Goal: Task Accomplishment & Management: Manage account settings

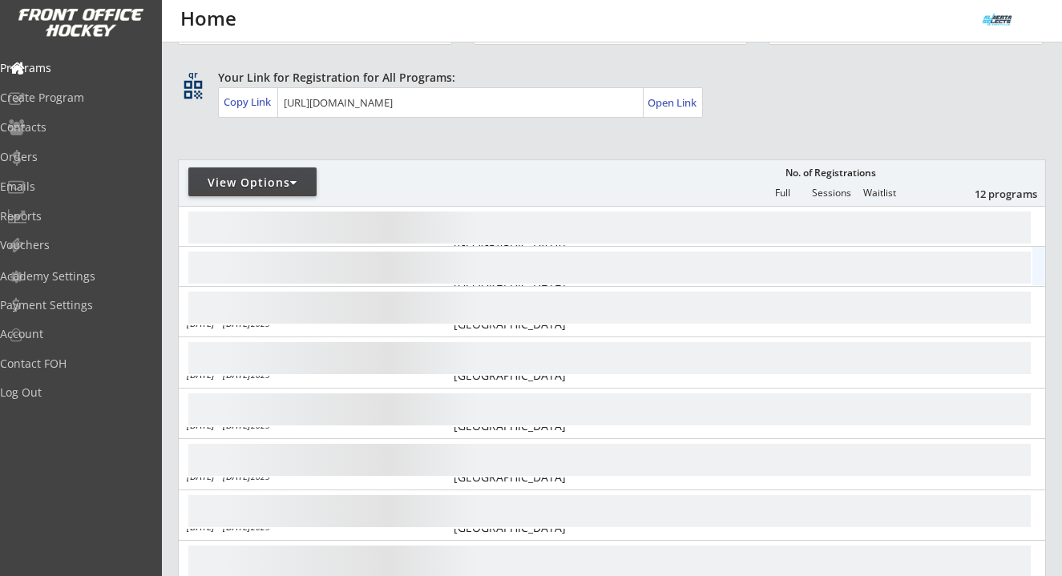
scroll to position [86, 0]
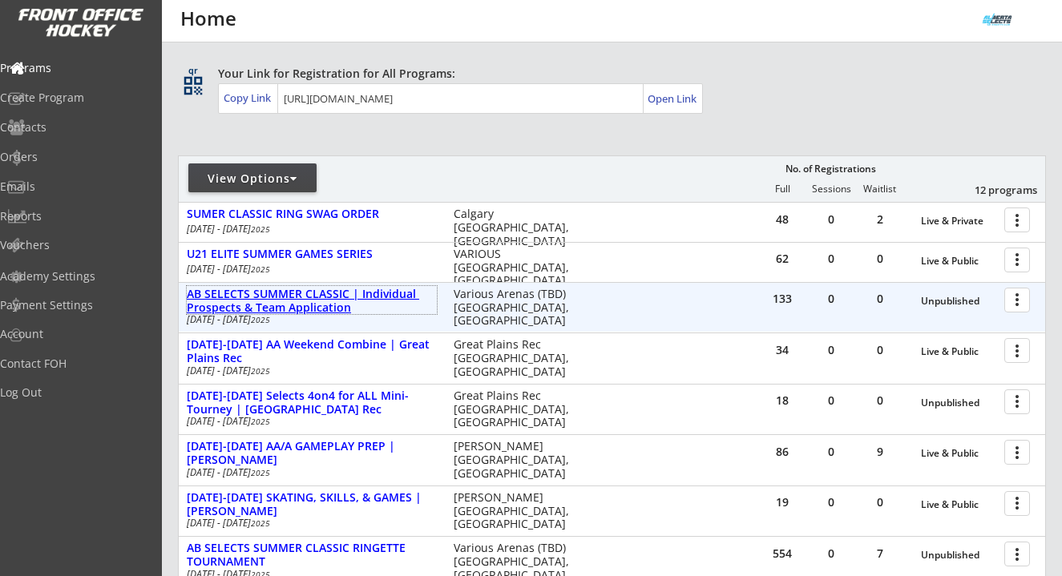
click at [329, 301] on div "AB SELECTS SUMMER CLASSIC | Individual Prospects & Team Application" at bounding box center [312, 301] width 250 height 27
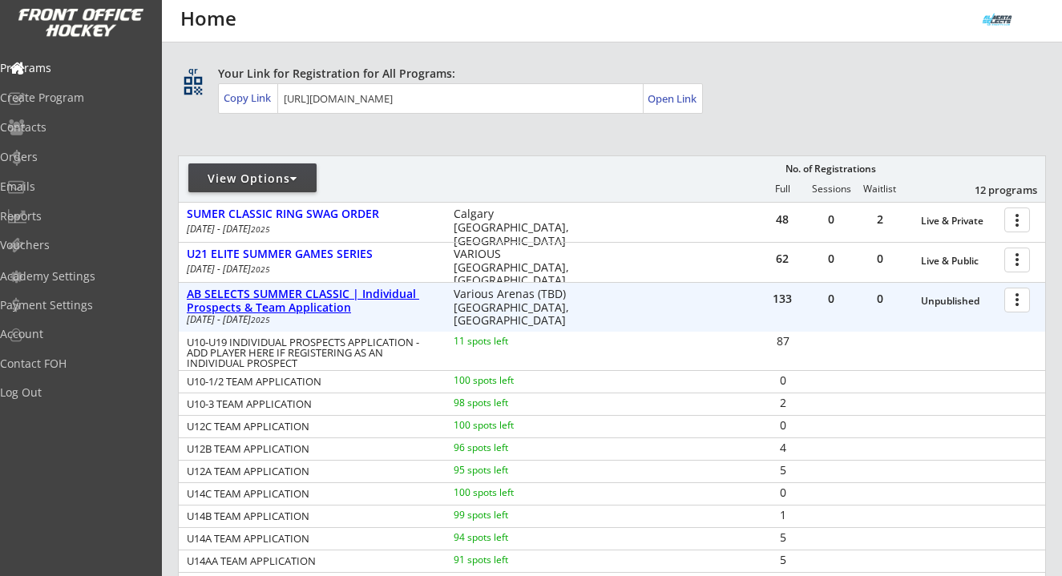
click at [329, 301] on div "AB SELECTS SUMMER CLASSIC | Individual Prospects & Team Application" at bounding box center [312, 301] width 250 height 27
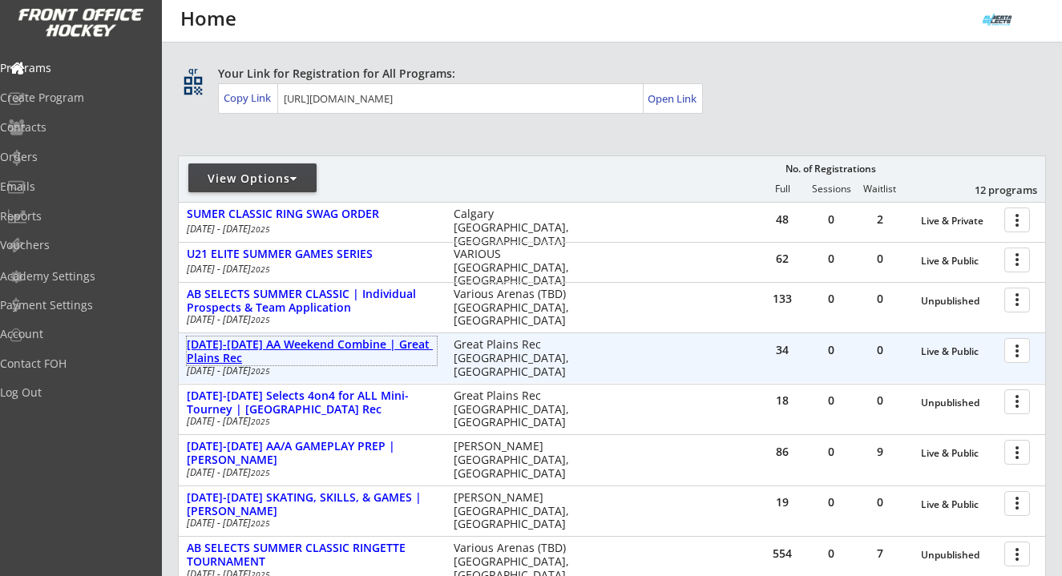
click at [334, 345] on div "AUG 16-17 AA Weekend Combine | Great Plains Rec" at bounding box center [312, 351] width 250 height 27
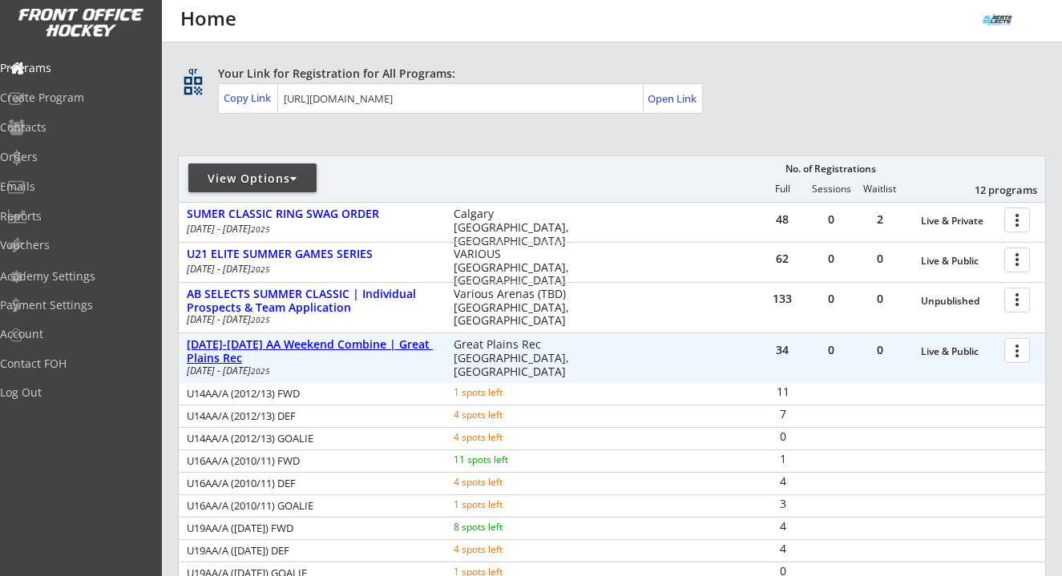
click at [334, 345] on div "AUG 16-17 AA Weekend Combine | Great Plains Rec" at bounding box center [312, 351] width 250 height 27
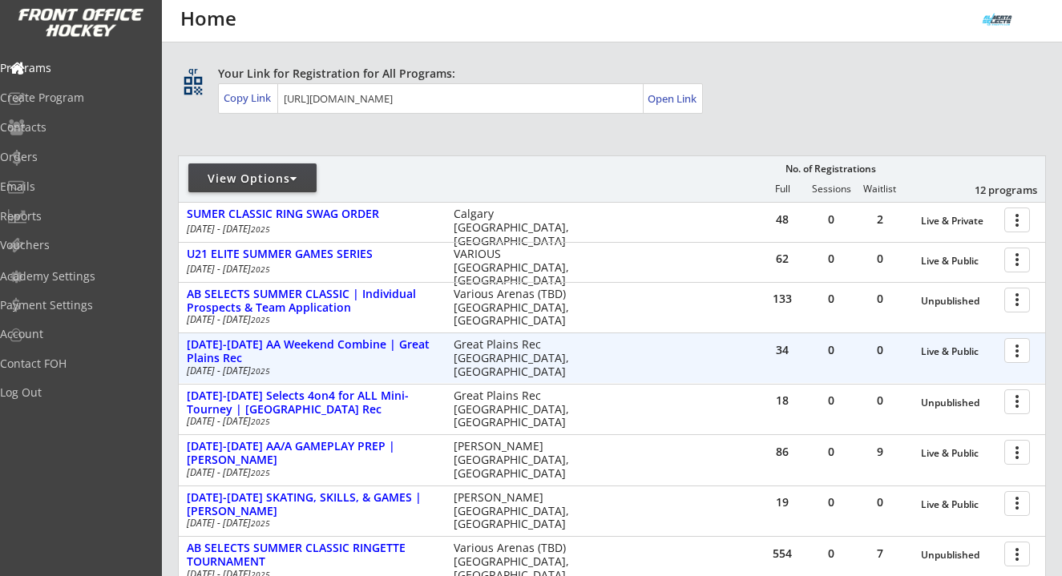
click at [1017, 353] on div at bounding box center [1020, 350] width 28 height 28
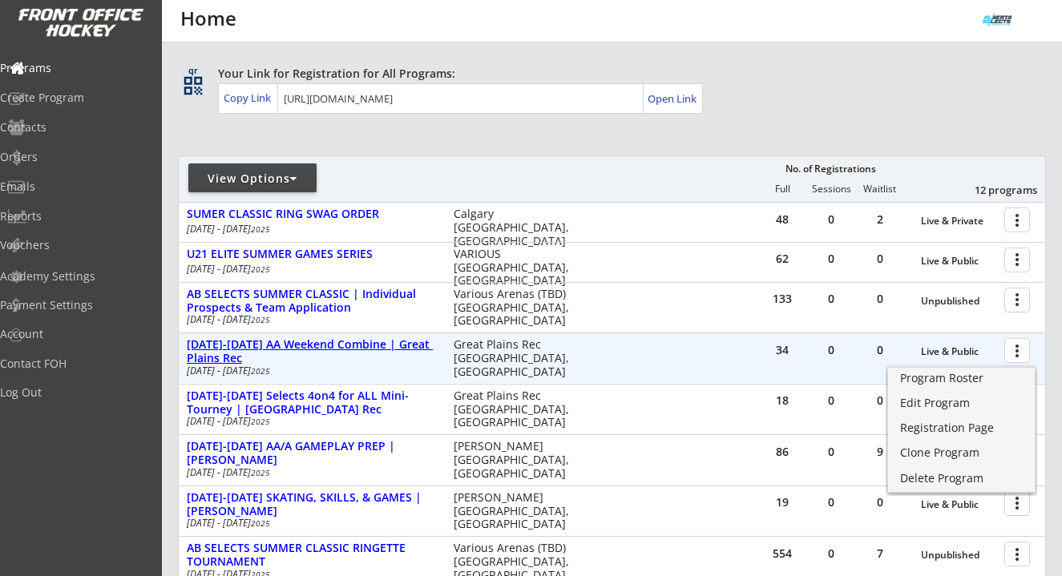
click at [347, 347] on div "[DATE]-[DATE] AA Weekend Combine | Great Plains Rec" at bounding box center [312, 351] width 250 height 27
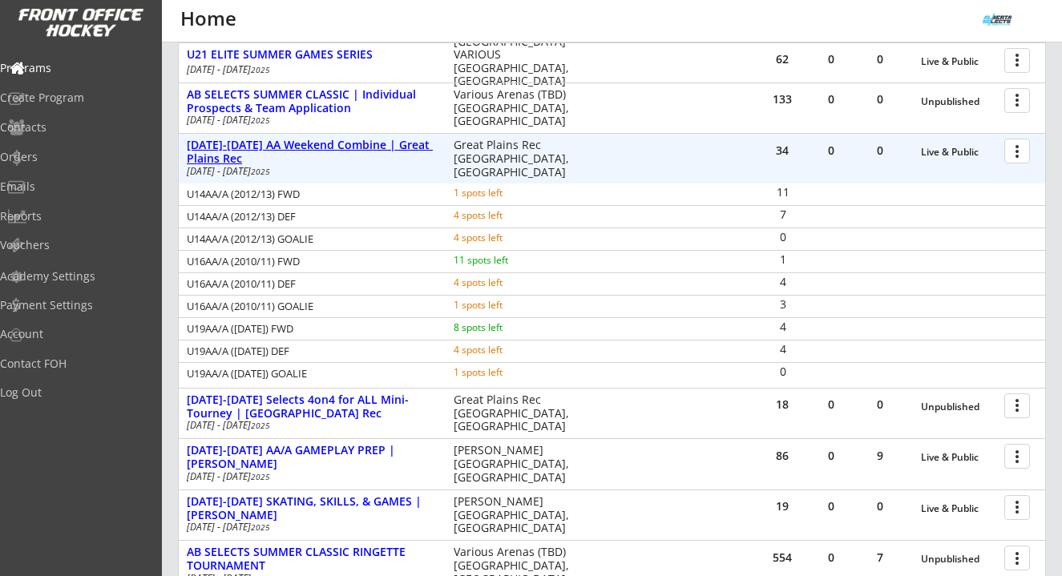
scroll to position [294, 0]
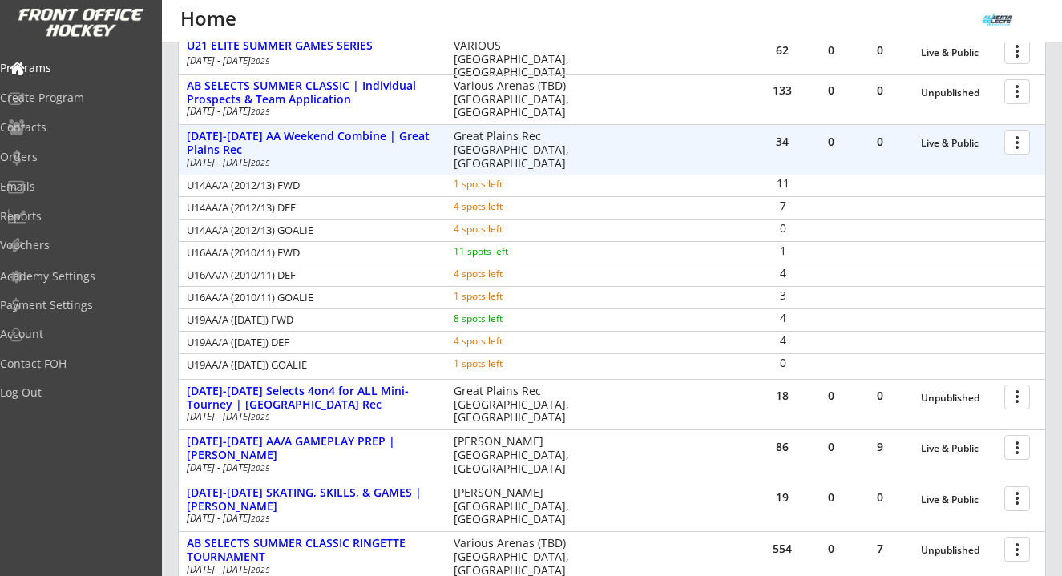
click at [1018, 147] on div at bounding box center [1020, 141] width 28 height 28
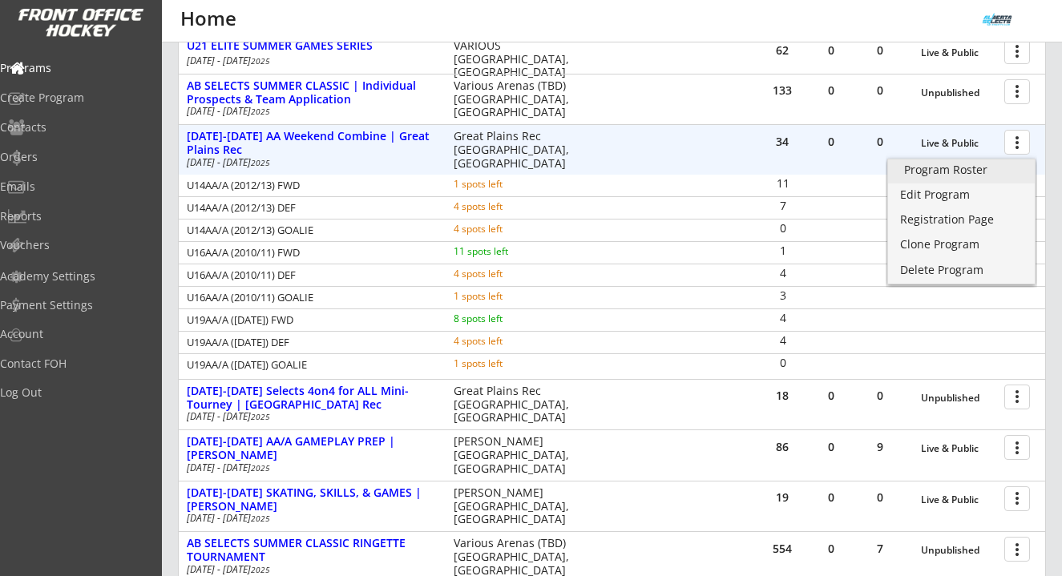
click at [980, 169] on div "Program Roster" at bounding box center [961, 169] width 115 height 11
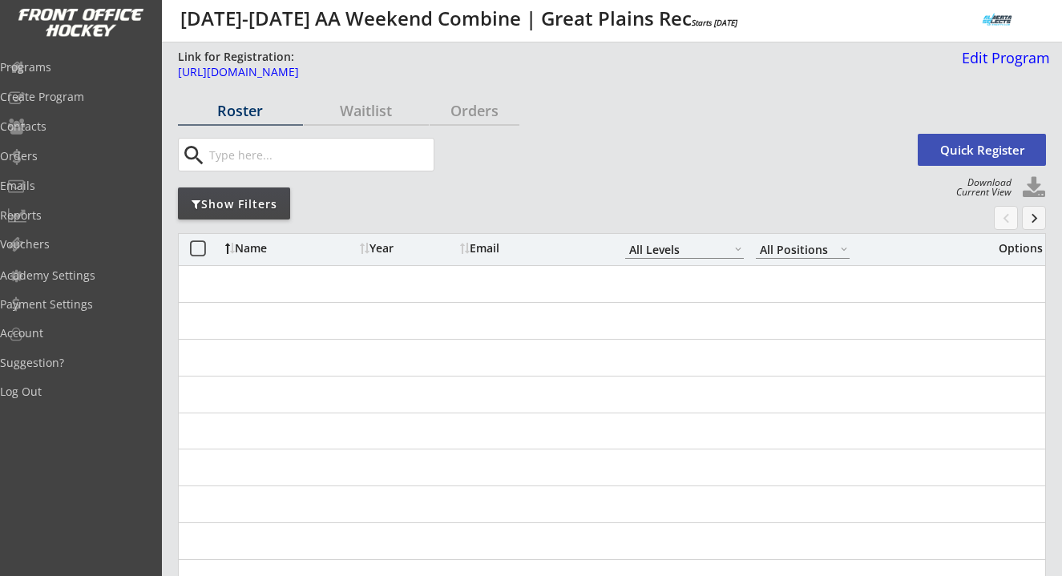
select select ""All Levels""
select select ""All Positions""
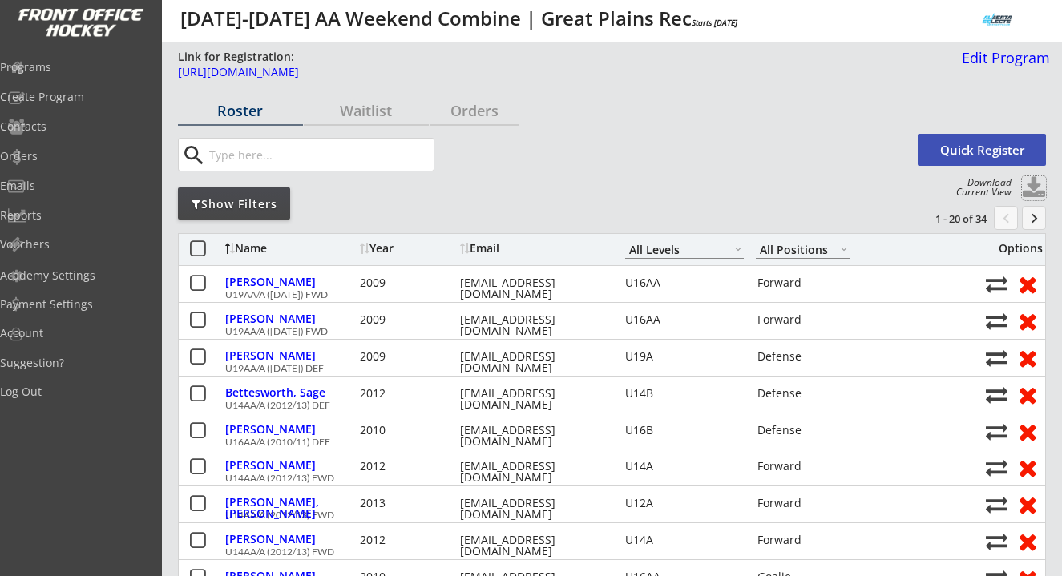
click at [1040, 187] on button at bounding box center [1034, 188] width 24 height 24
select select ""Player Info""
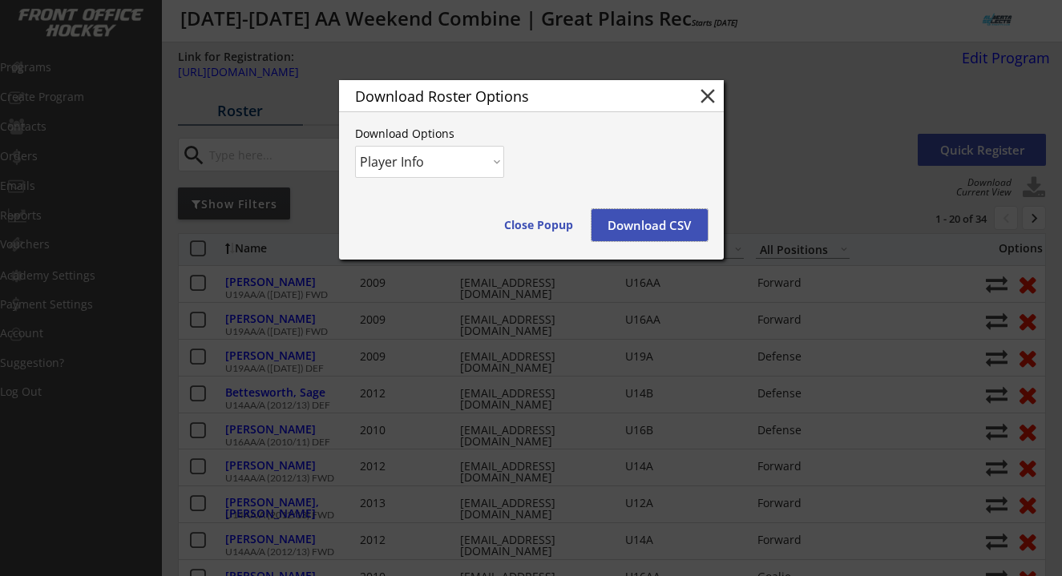
click at [654, 225] on button "Download CSV" at bounding box center [650, 225] width 116 height 32
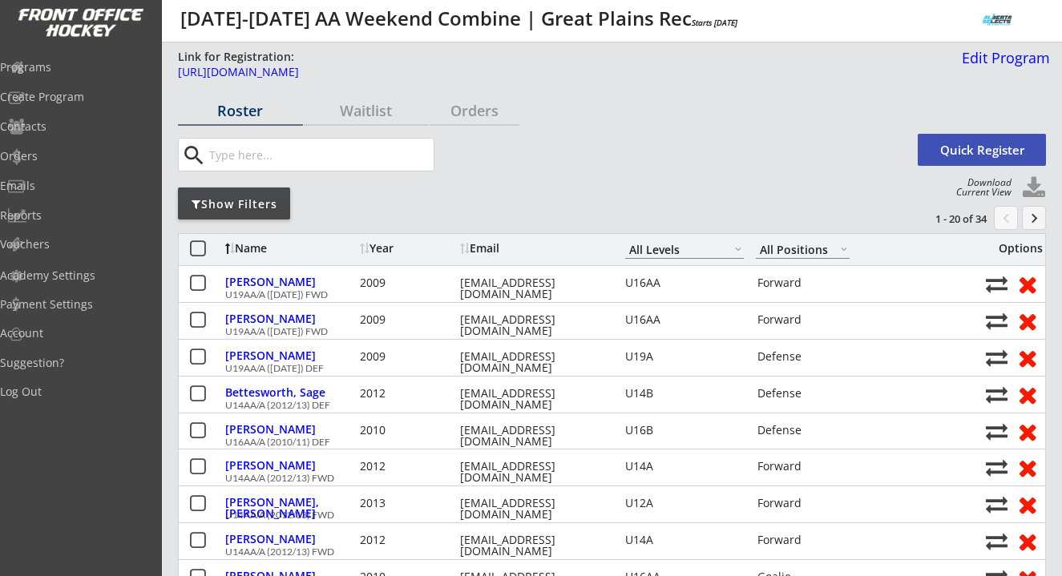
select select ""All Levels""
select select ""All Positions""
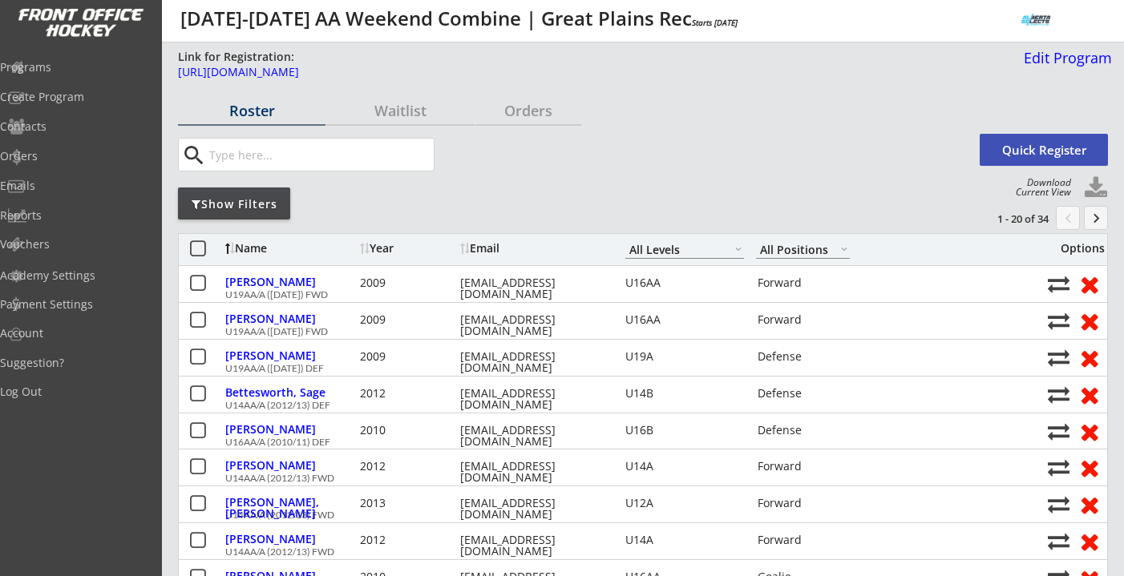
click at [263, 201] on div "Show Filters" at bounding box center [234, 204] width 112 height 16
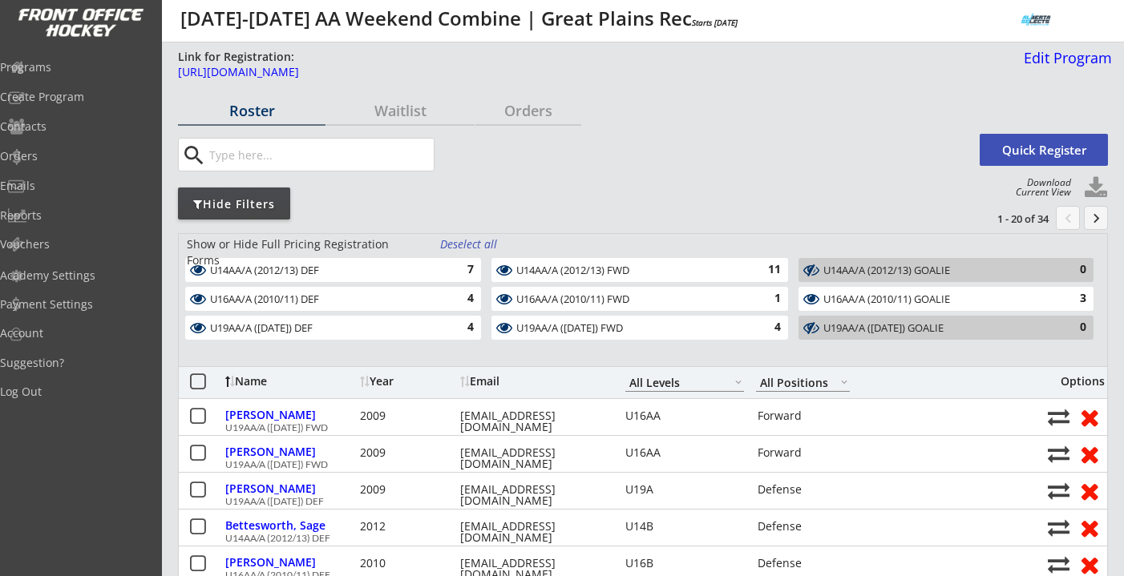
click at [473, 241] on div "Deselect all" at bounding box center [469, 245] width 59 height 16
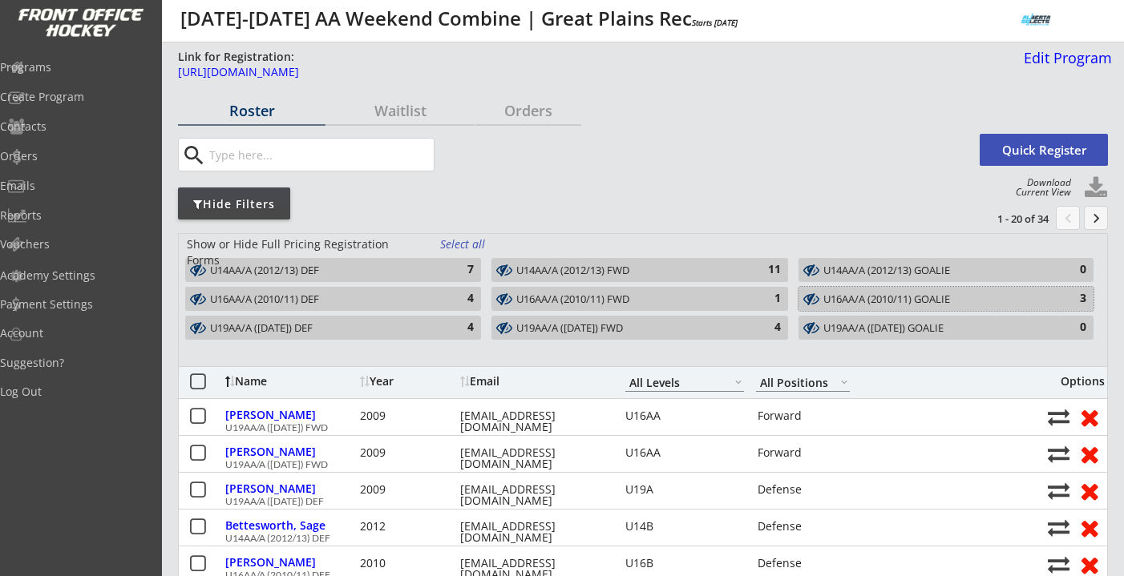
click at [1036, 297] on div "U16AA/A (2010/11) GOALIE" at bounding box center [936, 299] width 227 height 13
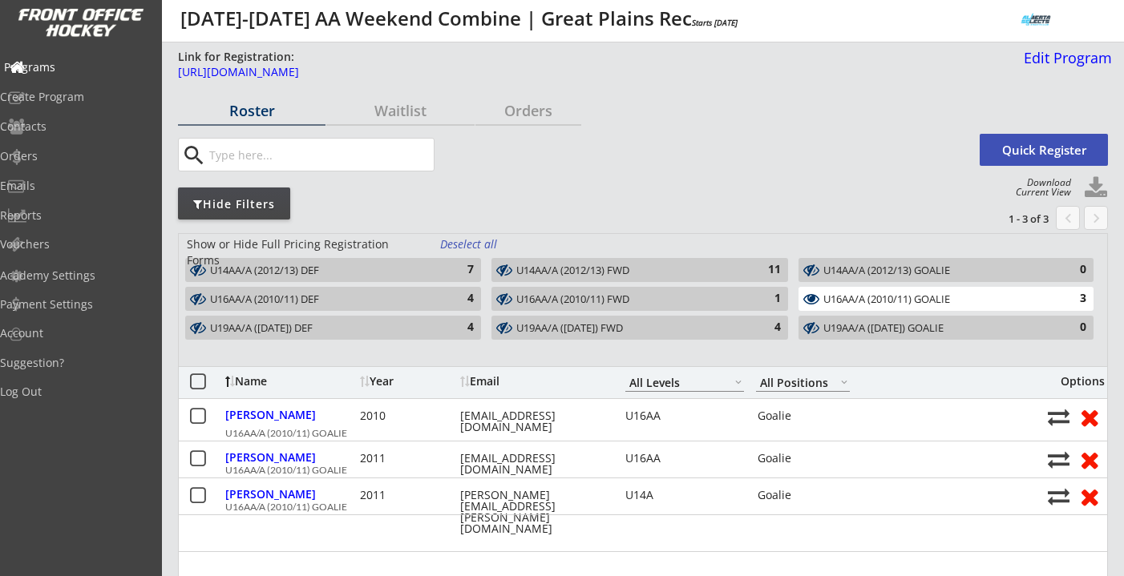
click at [86, 65] on div "Programs" at bounding box center [76, 67] width 144 height 11
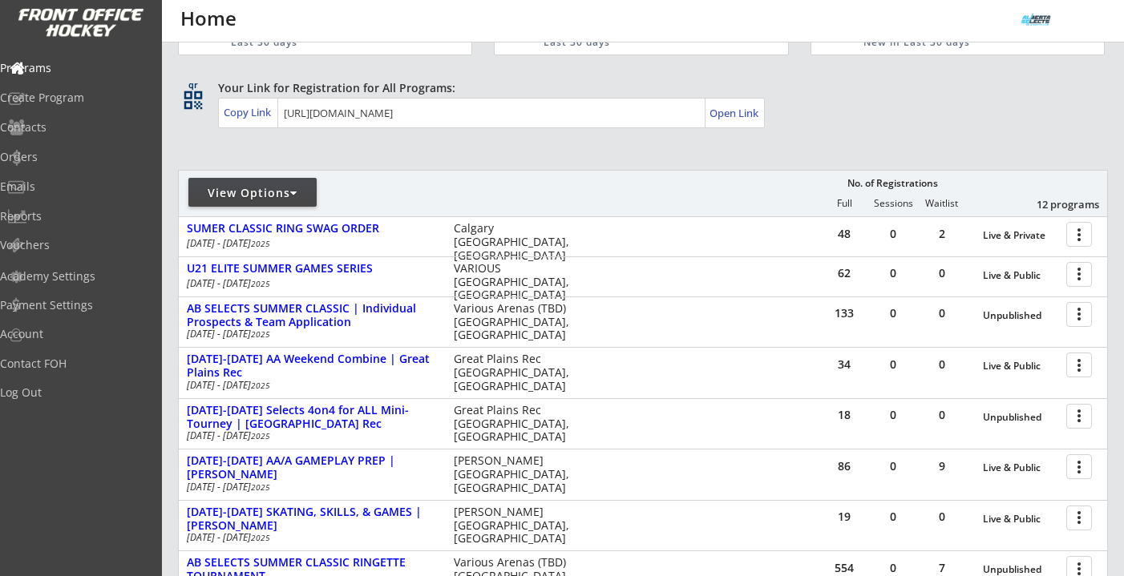
scroll to position [80, 0]
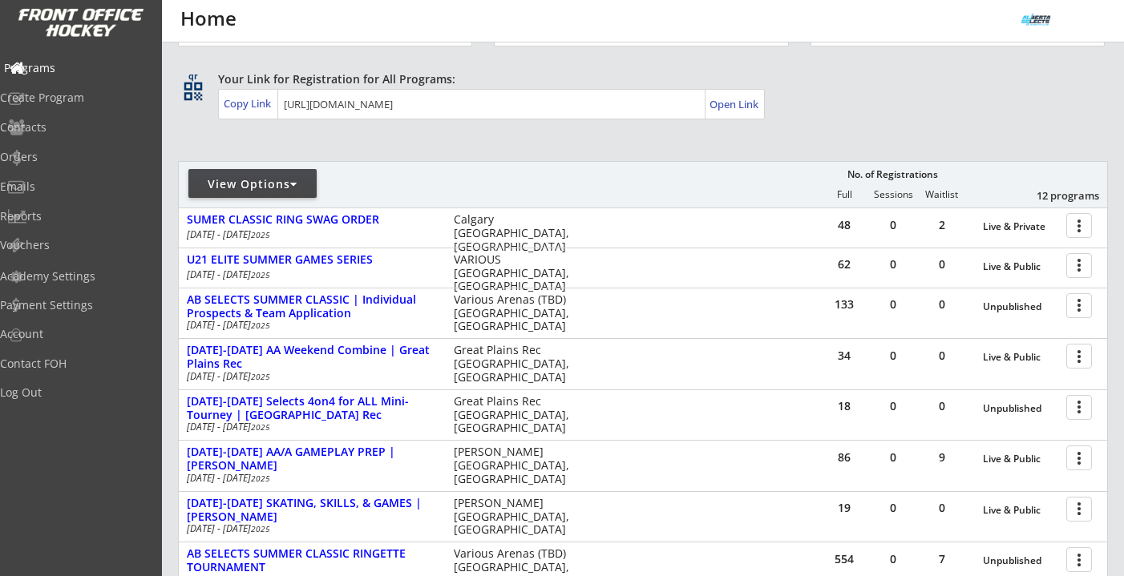
click at [82, 66] on div "Programs" at bounding box center [76, 68] width 144 height 11
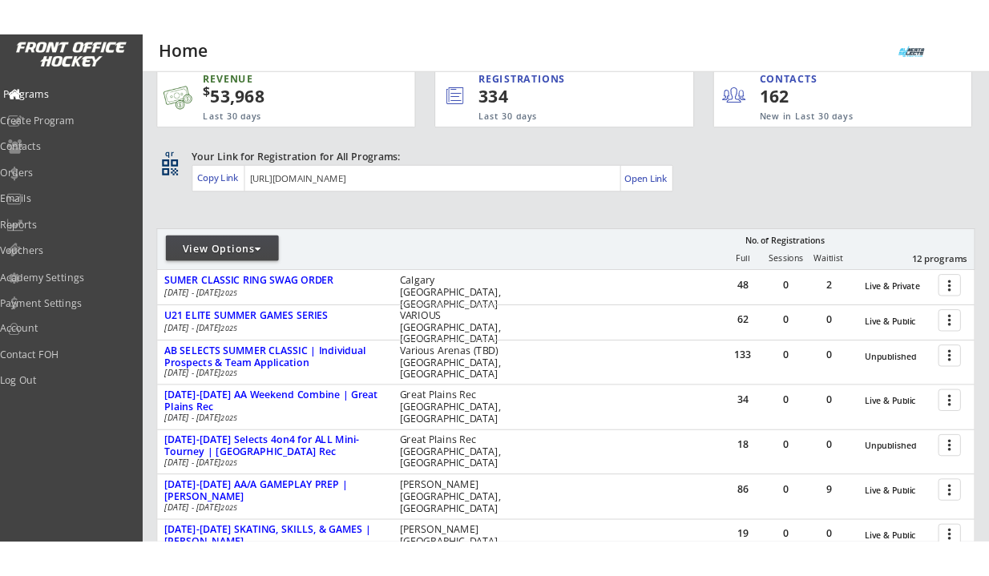
scroll to position [0, 0]
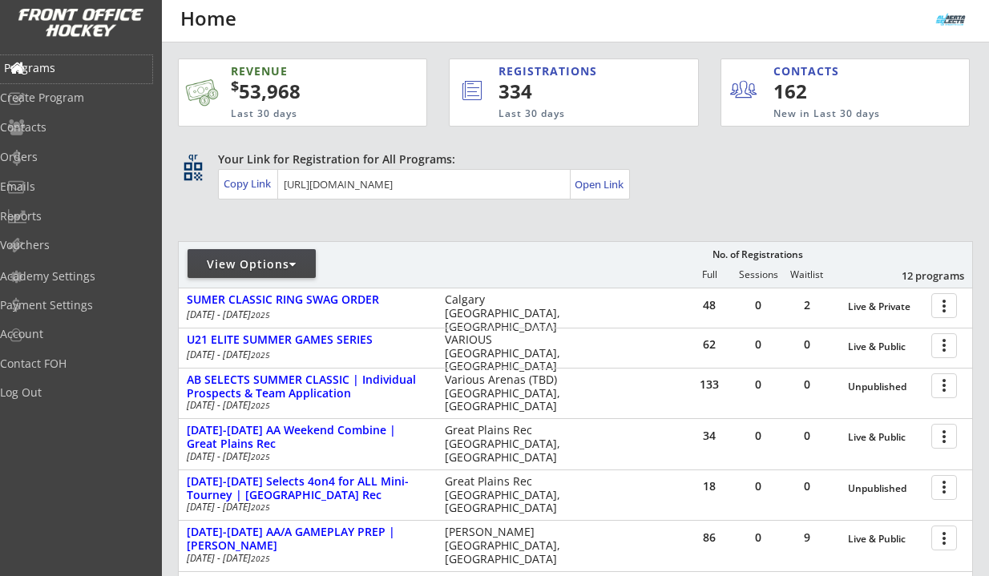
click at [66, 67] on div "Programs" at bounding box center [76, 68] width 144 height 11
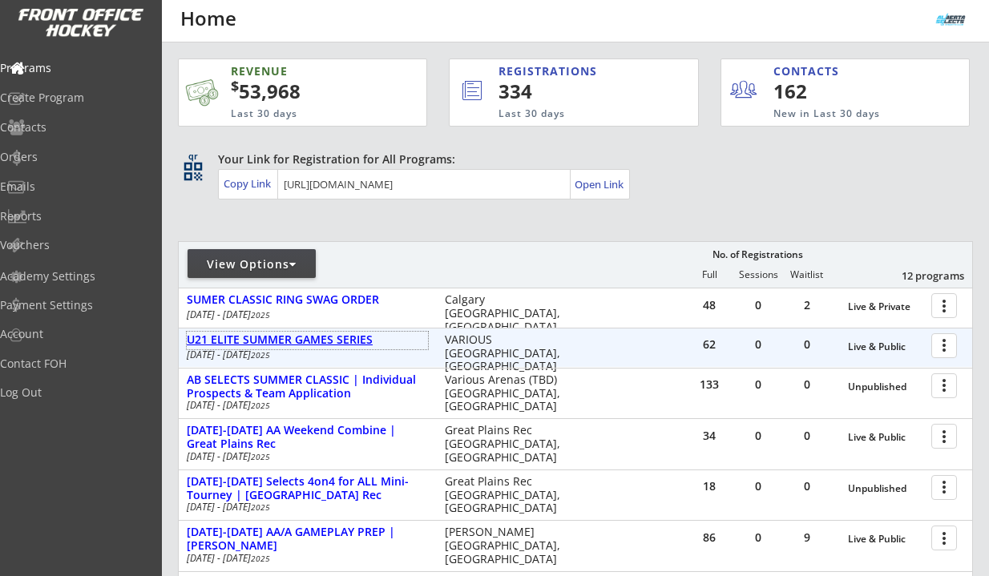
click at [313, 347] on div "U21 ELITE SUMMER GAMES SERIES" at bounding box center [307, 341] width 241 height 18
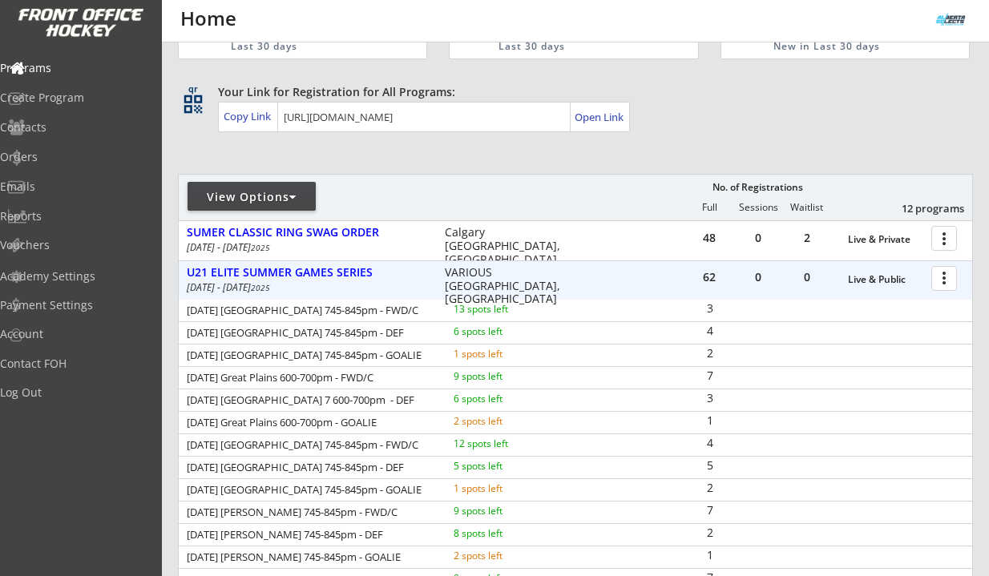
scroll to position [75, 0]
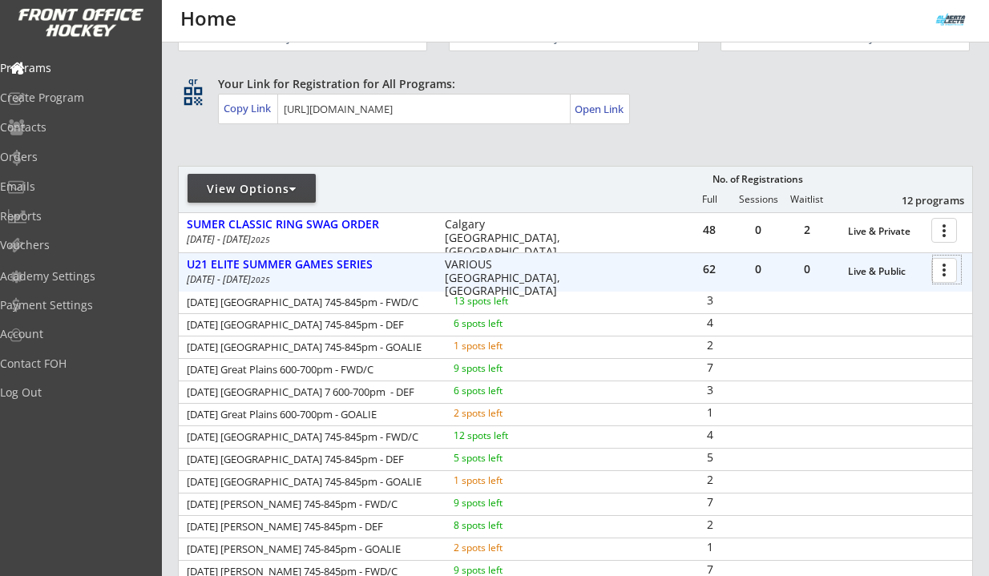
click at [948, 276] on div at bounding box center [947, 270] width 28 height 28
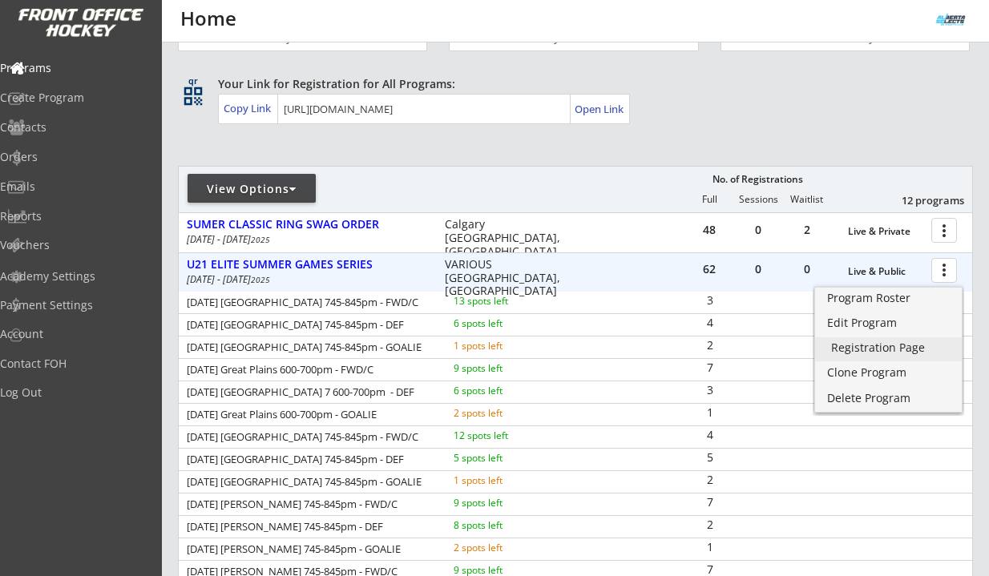
click at [905, 342] on div "Registration Page" at bounding box center [888, 347] width 115 height 11
click at [309, 263] on div "U21 ELITE SUMMER GAMES SERIES" at bounding box center [307, 265] width 241 height 14
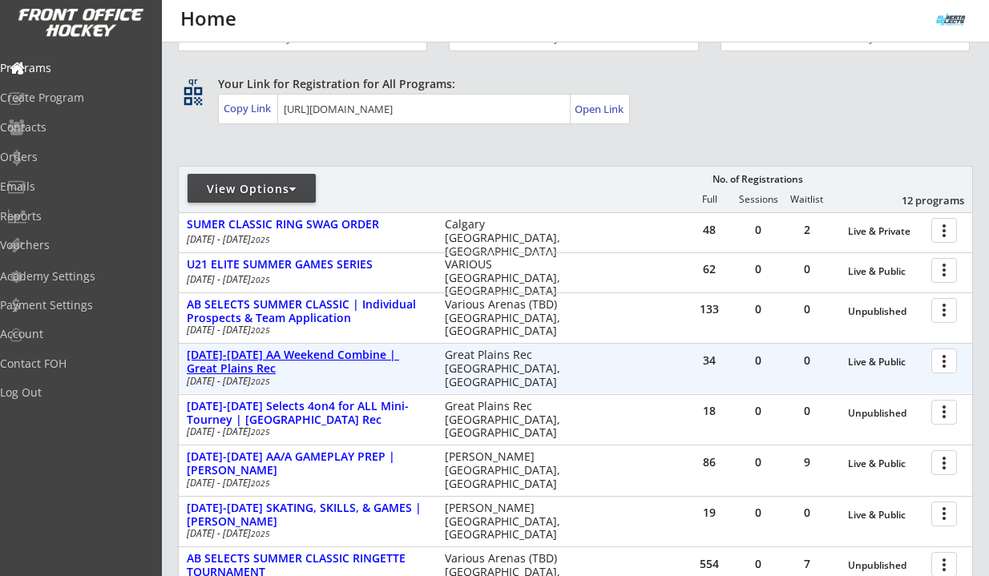
click at [366, 349] on div "[DATE]-[DATE] AA Weekend Combine | Great Plains Rec" at bounding box center [307, 362] width 241 height 27
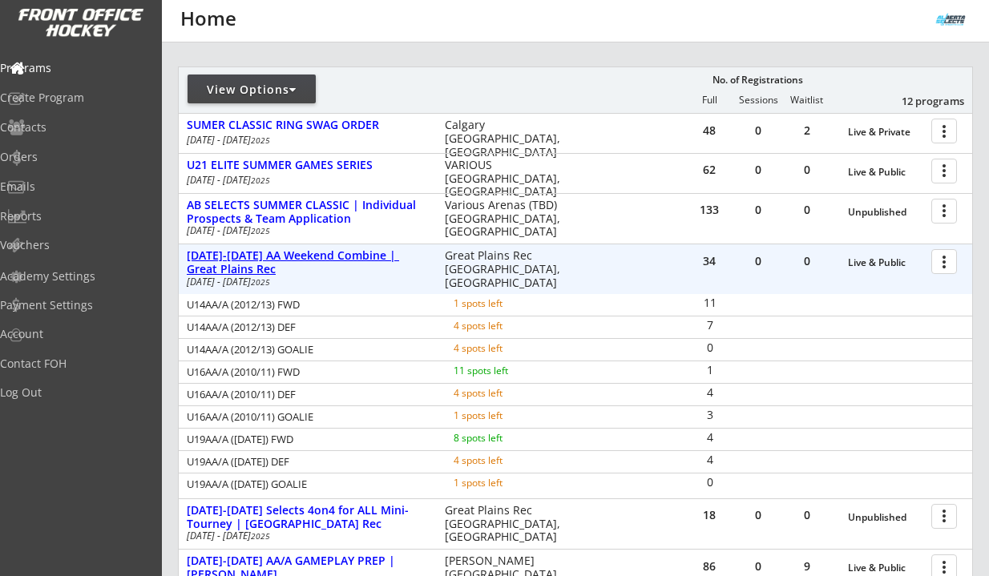
scroll to position [176, 0]
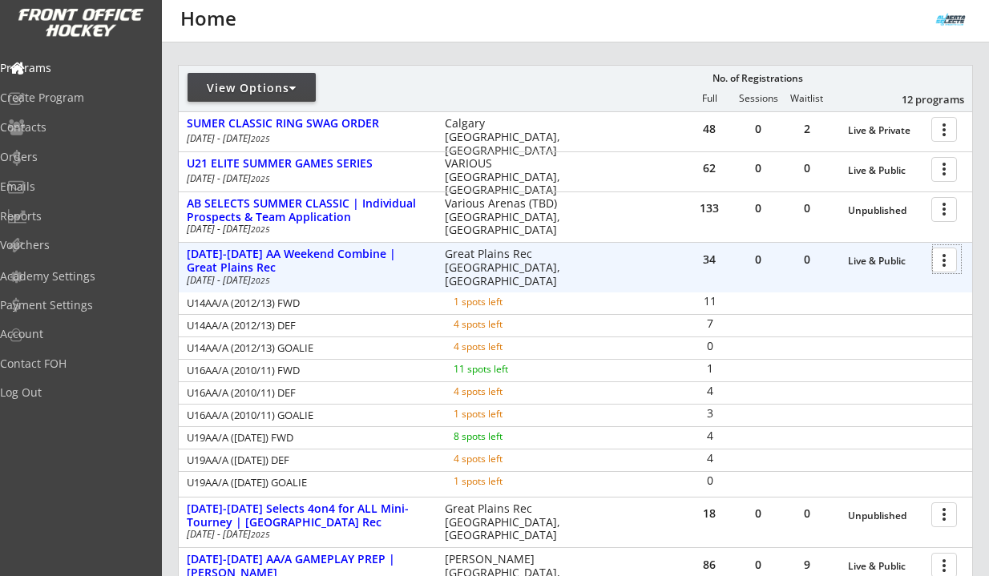
click at [937, 266] on div at bounding box center [947, 259] width 28 height 28
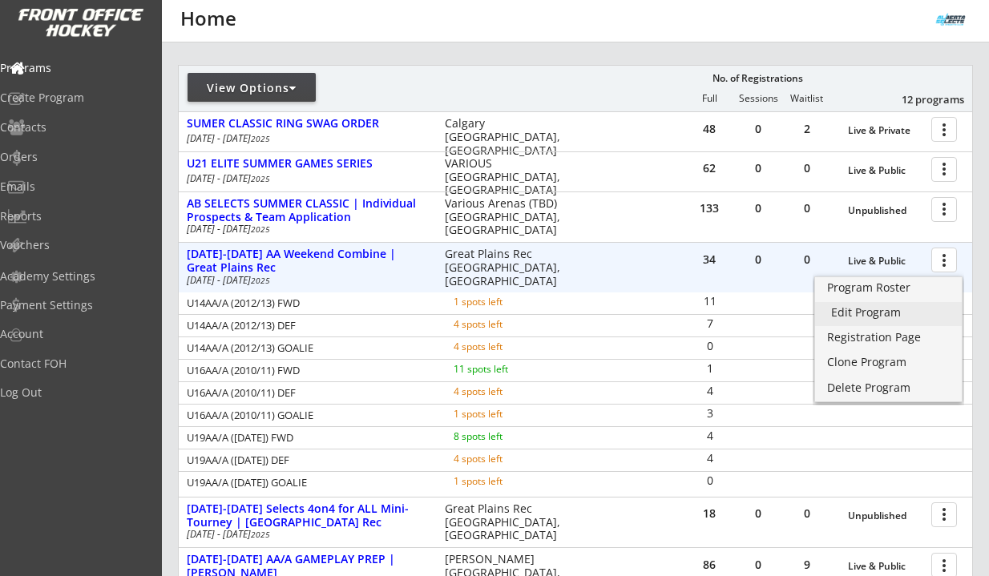
click at [888, 309] on div "Edit Program" at bounding box center [888, 312] width 115 height 11
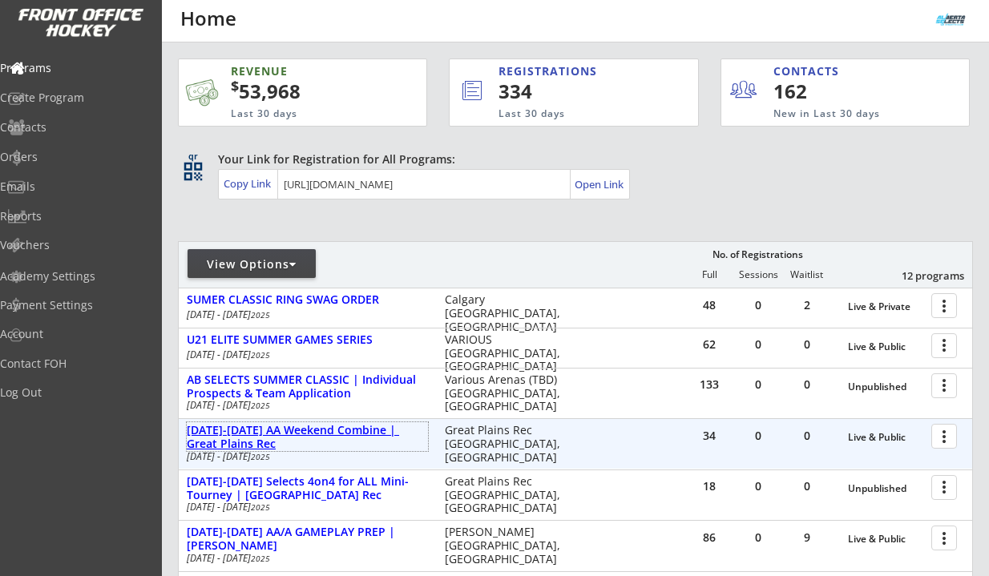
click at [334, 425] on div "AUG 16-17 AA Weekend Combine | Great Plains Rec" at bounding box center [307, 437] width 241 height 27
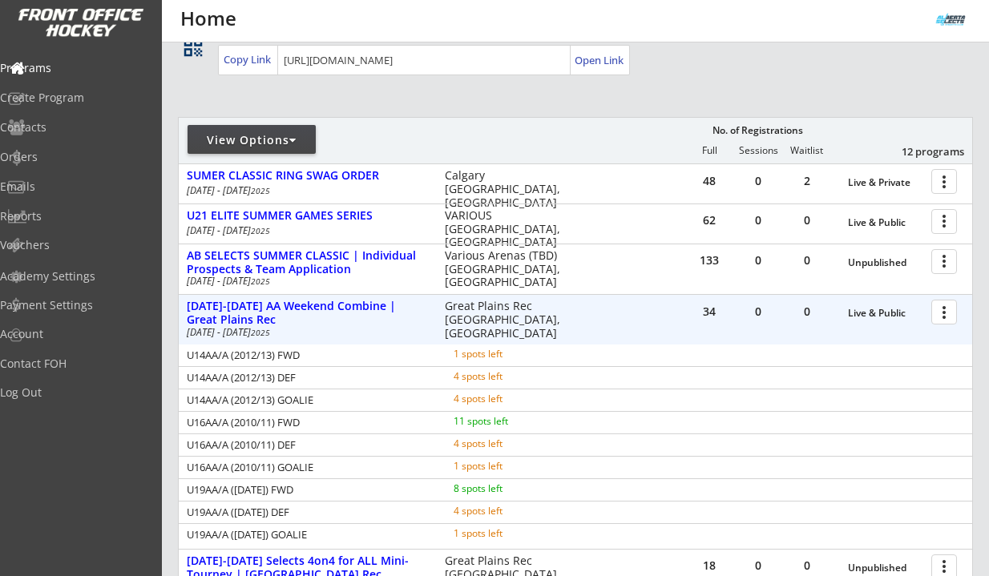
scroll to position [232, 0]
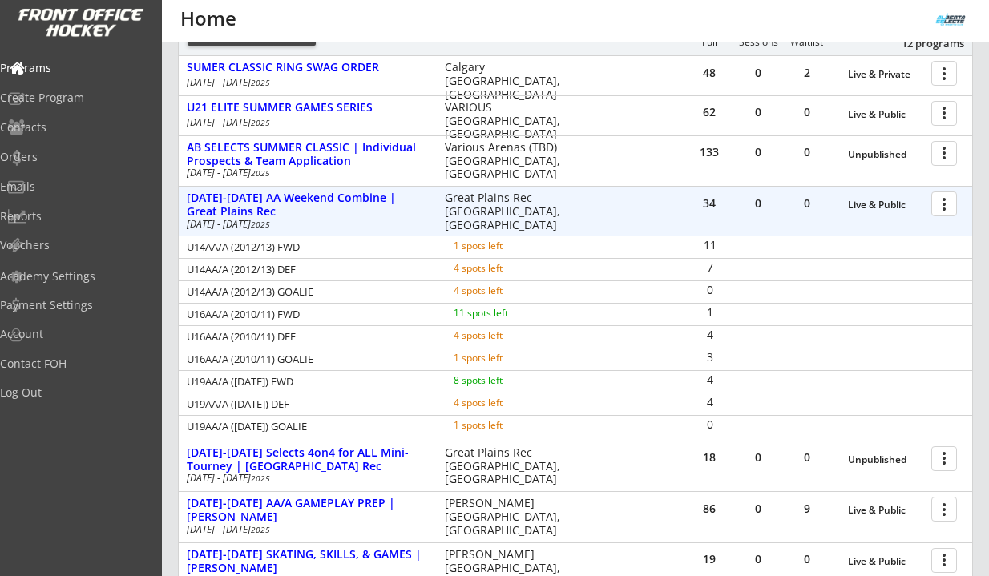
click at [193, 334] on div "U16AA/A (2010/11) DEF" at bounding box center [309, 337] width 245 height 10
drag, startPoint x: 191, startPoint y: 313, endPoint x: 725, endPoint y: 321, distance: 534.0
click at [725, 321] on div "U16AA/A (2010/11) FWD 11 spots left 1" at bounding box center [576, 315] width 794 height 22
click at [313, 200] on div "[DATE]-[DATE] AA Weekend Combine | Great Plains Rec" at bounding box center [307, 205] width 241 height 27
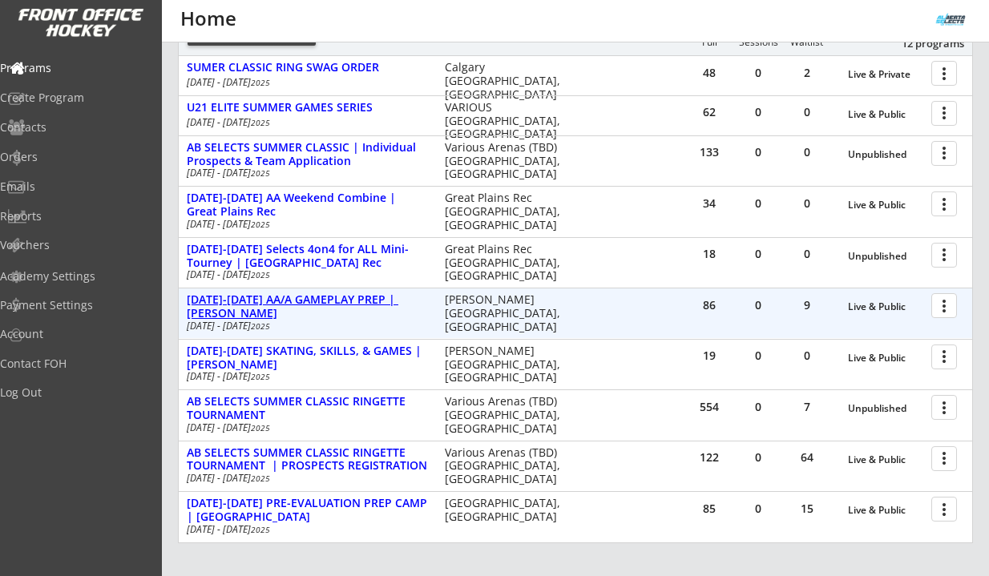
click at [350, 301] on div "[DATE]-[DATE] AA/A GAMEPLAY PREP | [PERSON_NAME]" at bounding box center [307, 306] width 241 height 27
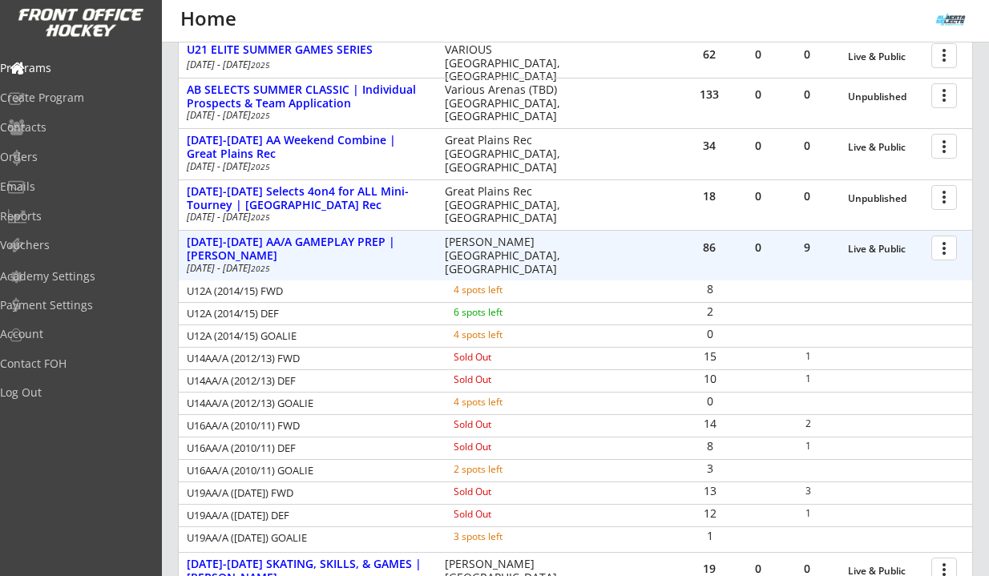
scroll to position [297, 0]
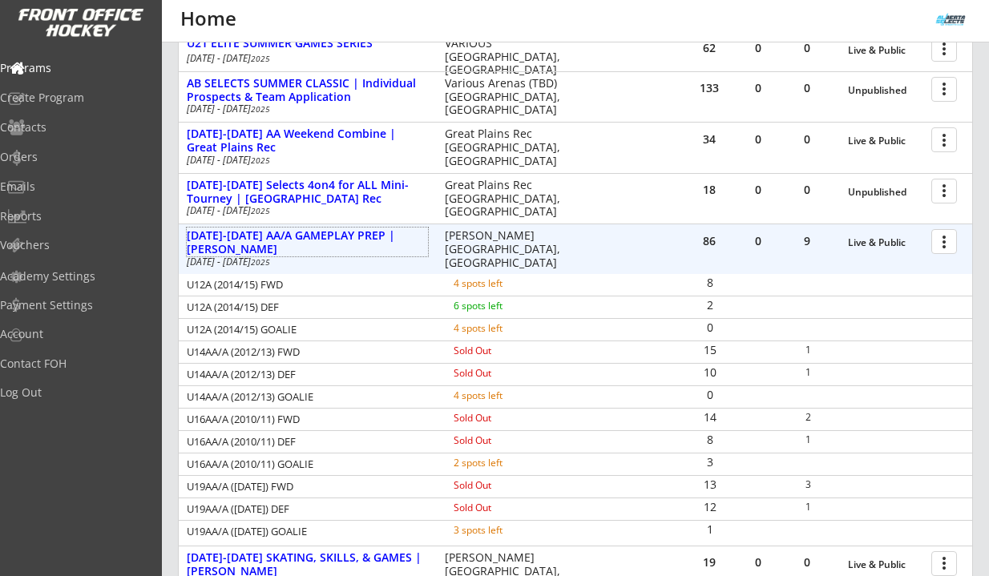
click at [948, 244] on div at bounding box center [947, 241] width 28 height 28
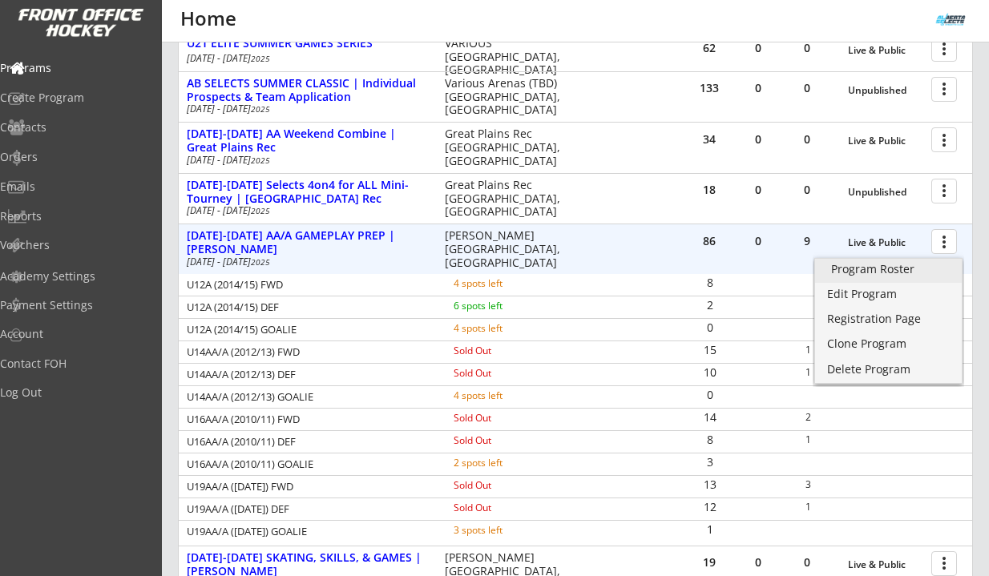
click at [904, 269] on div "Program Roster" at bounding box center [888, 269] width 115 height 11
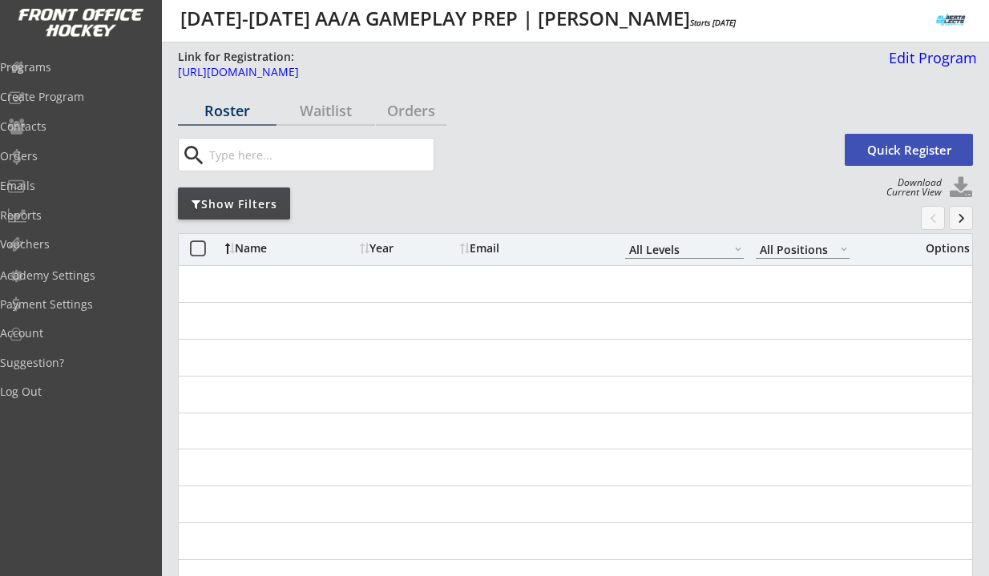
select select ""All Levels""
select select ""All Positions""
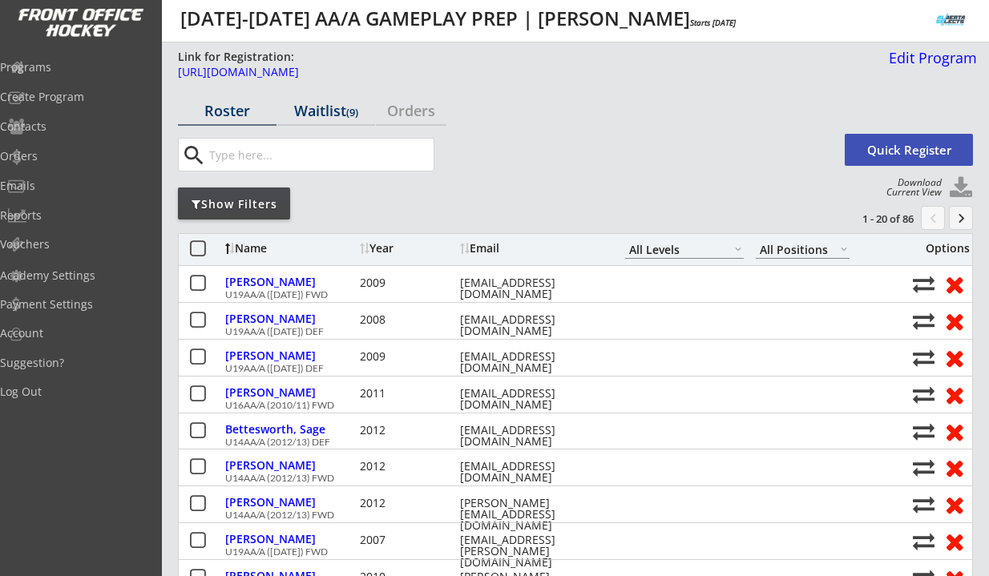
click at [324, 111] on div "Waitlist (9)" at bounding box center [326, 110] width 99 height 14
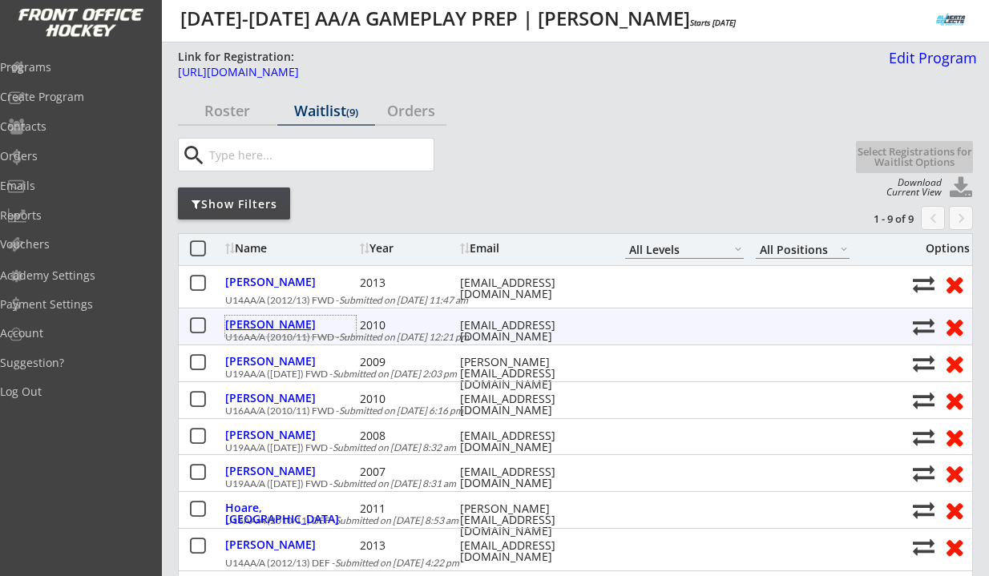
click at [275, 328] on div "[PERSON_NAME]" at bounding box center [290, 324] width 131 height 11
select select ""Forward""
select select ""U16B""
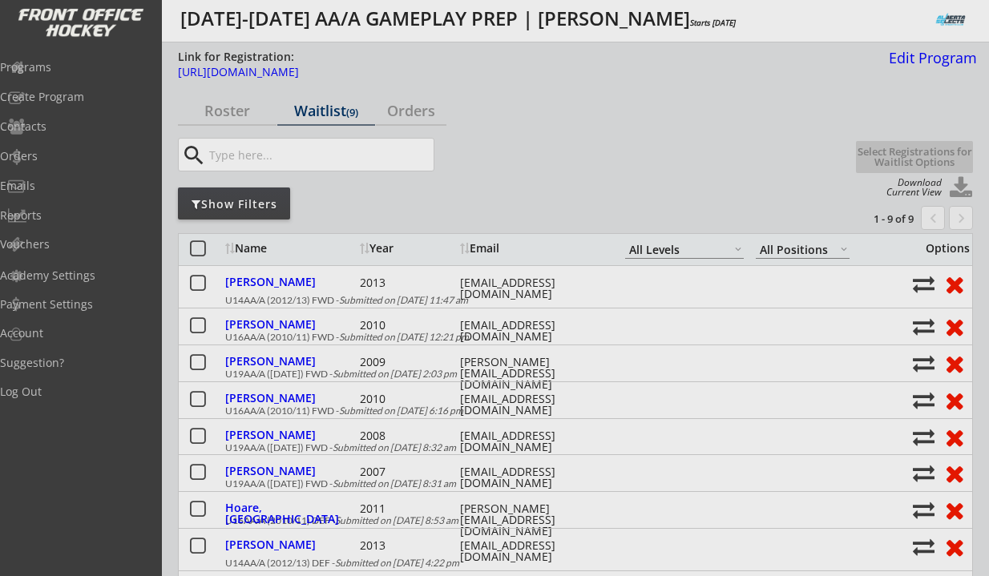
type input "Female"
type input "Airdrie Ringette"
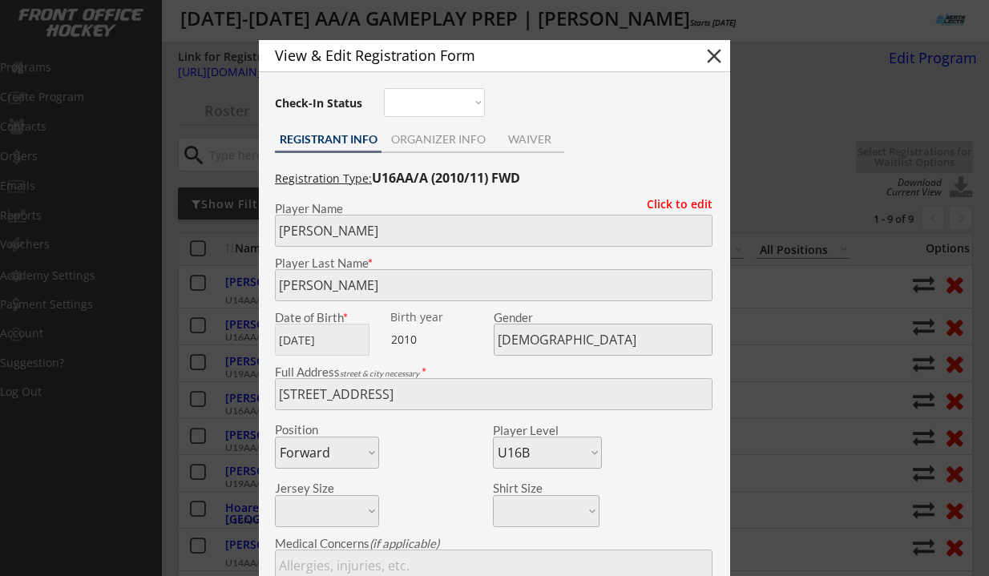
click at [713, 55] on button "close" at bounding box center [714, 56] width 24 height 24
select select ""PLACEHOLDER_1427118222253""
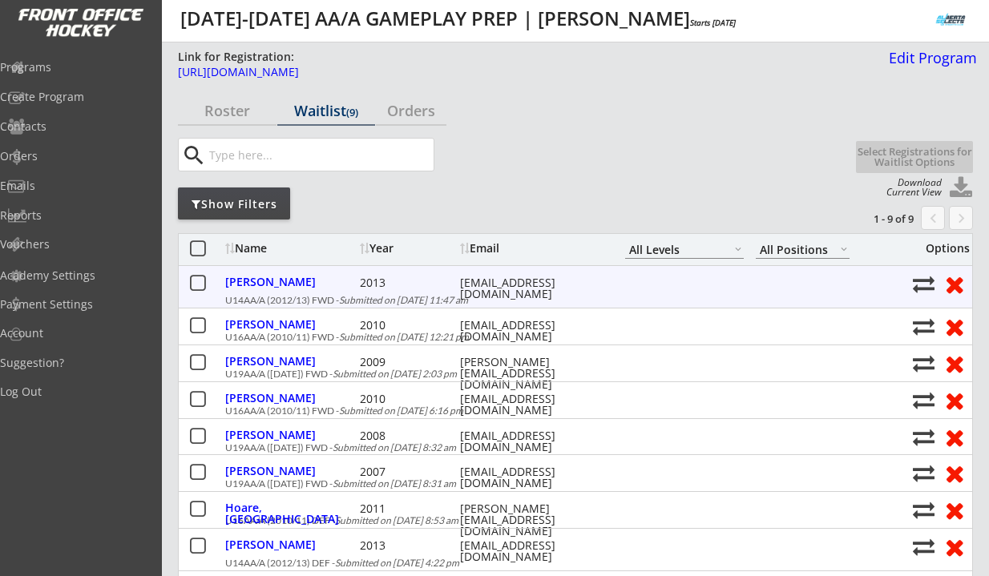
click at [209, 279] on div "Truman, Alexis 2013 candacertruman@gmail.com U14AA/A (2012/13) FWD - Submitted …" at bounding box center [576, 287] width 794 height 42
click at [200, 281] on button at bounding box center [198, 284] width 20 height 20
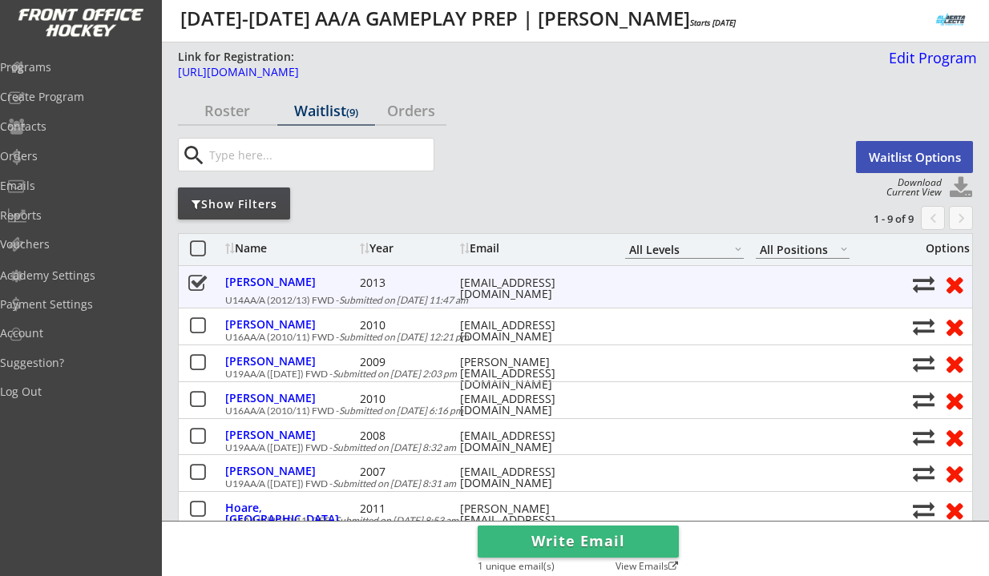
click at [199, 289] on button at bounding box center [198, 284] width 20 height 20
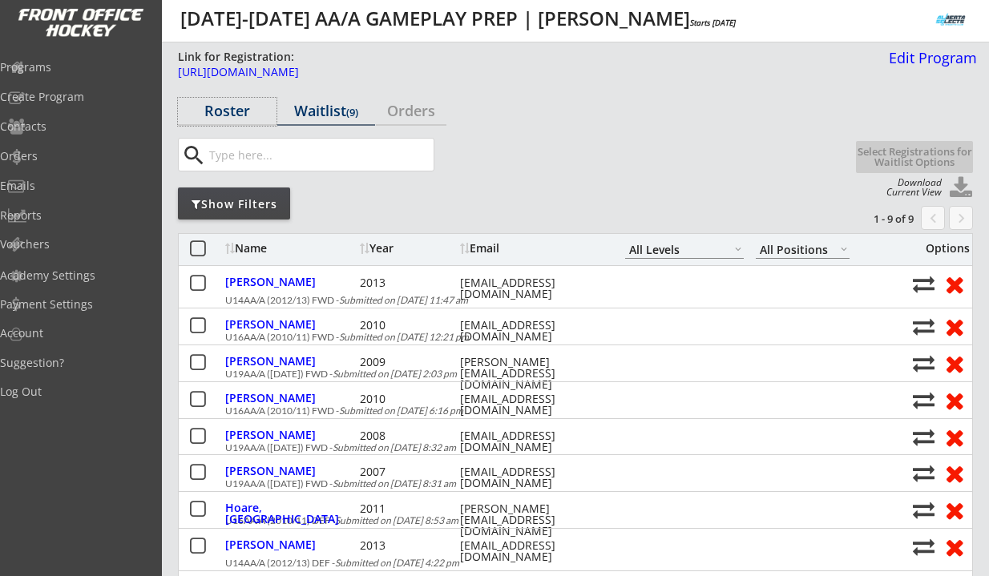
click at [220, 122] on div "Roster" at bounding box center [227, 112] width 99 height 28
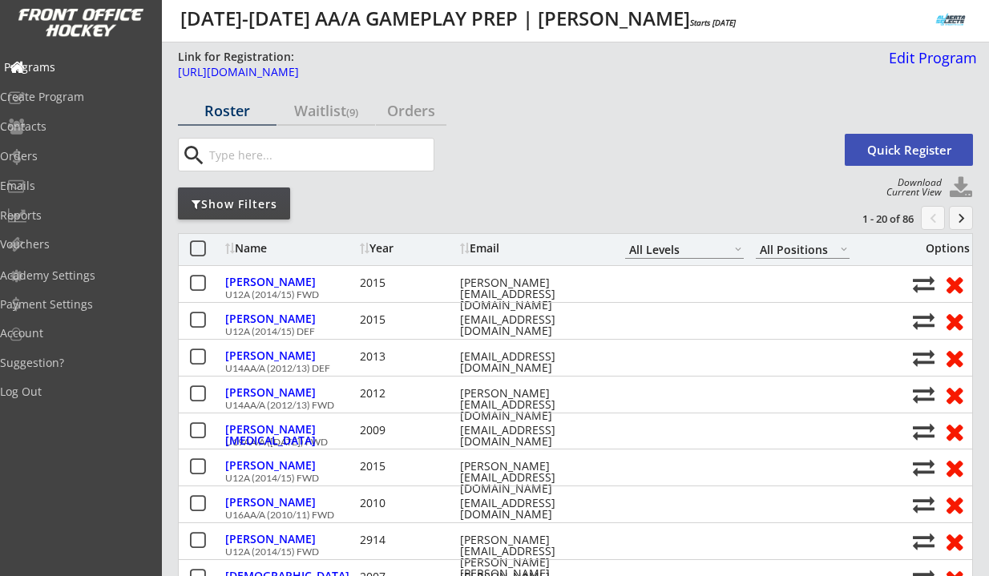
click at [74, 65] on div "Programs" at bounding box center [76, 67] width 144 height 11
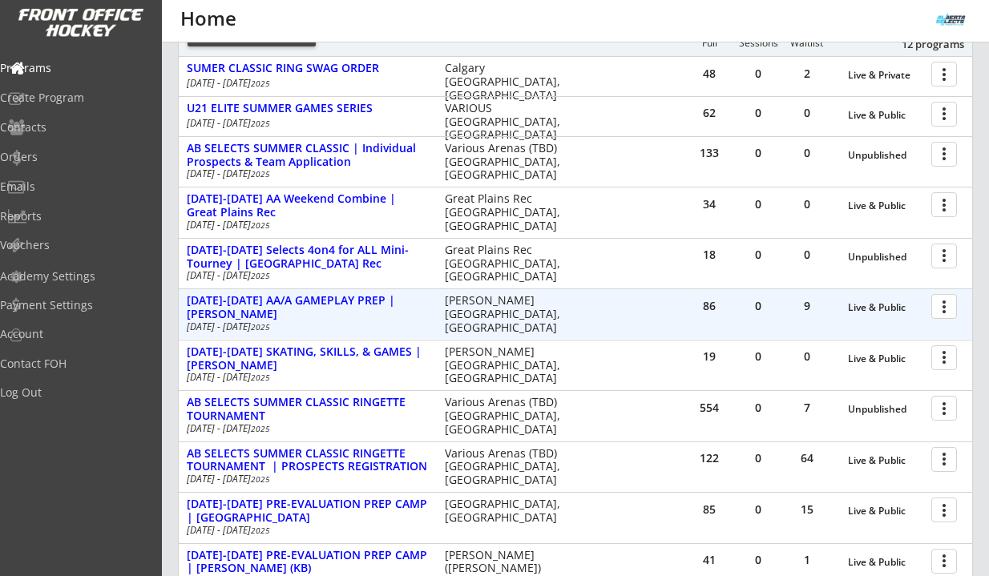
scroll to position [237, 0]
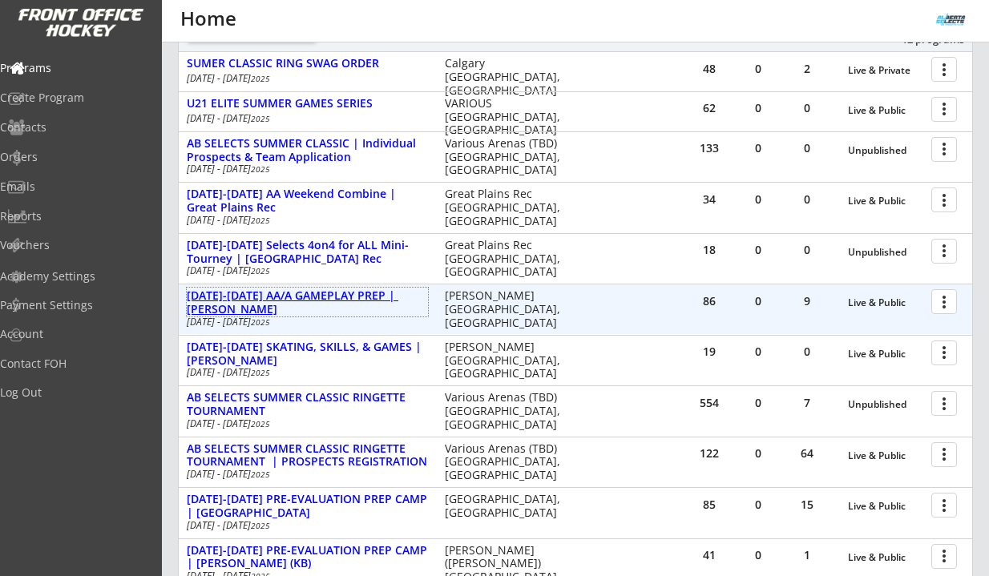
click at [358, 292] on div "[DATE]-[DATE] AA/A GAMEPLAY PREP | [PERSON_NAME]" at bounding box center [307, 302] width 241 height 27
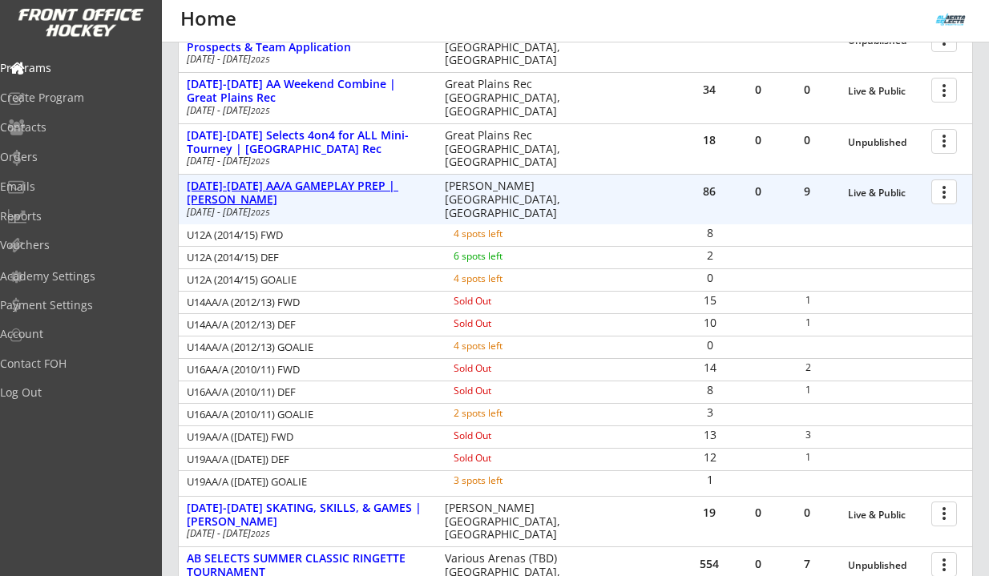
scroll to position [351, 0]
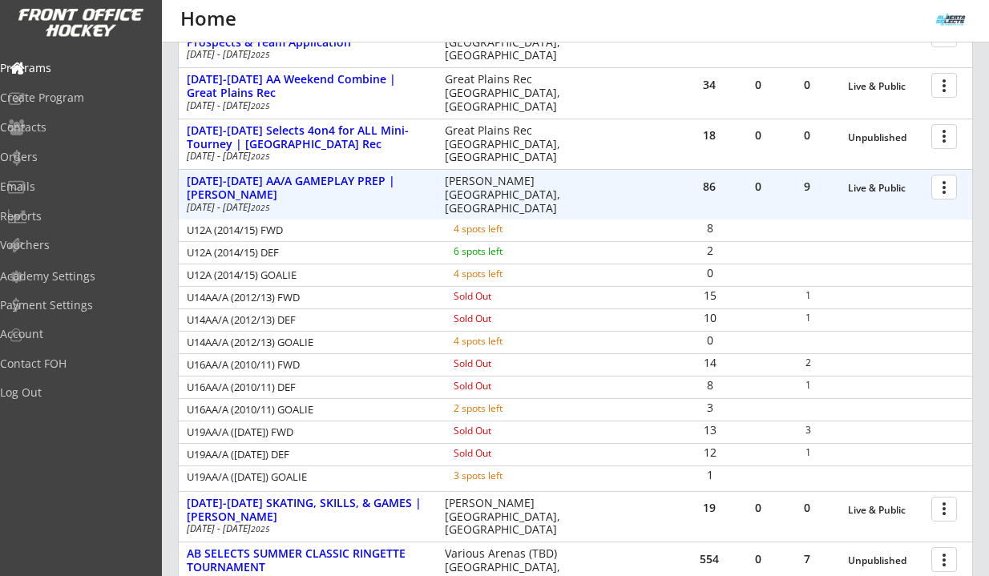
click at [942, 192] on div at bounding box center [947, 186] width 28 height 28
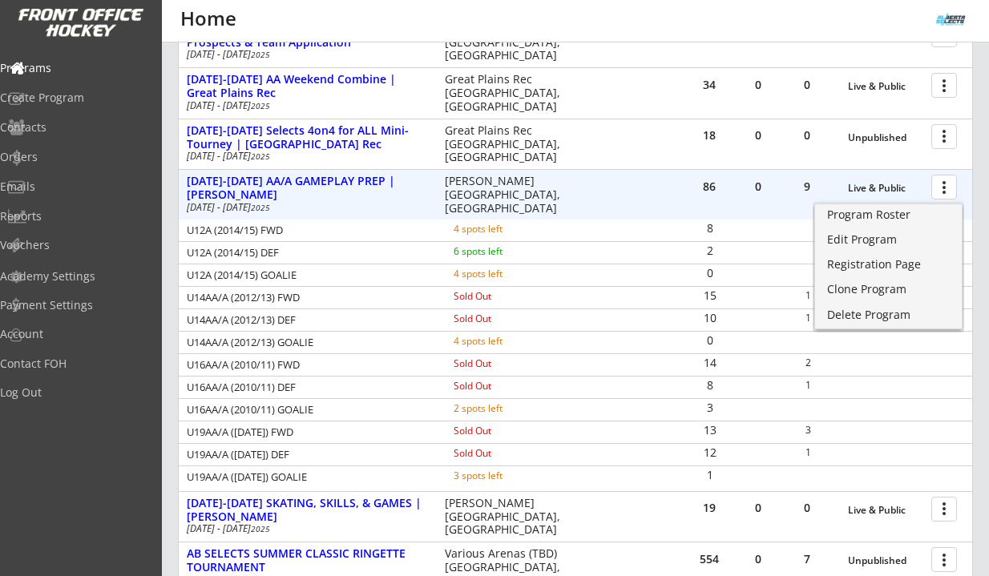
click at [672, 368] on div "U16AA/A (2010/11) FWD Sold Out 14 2" at bounding box center [576, 365] width 794 height 22
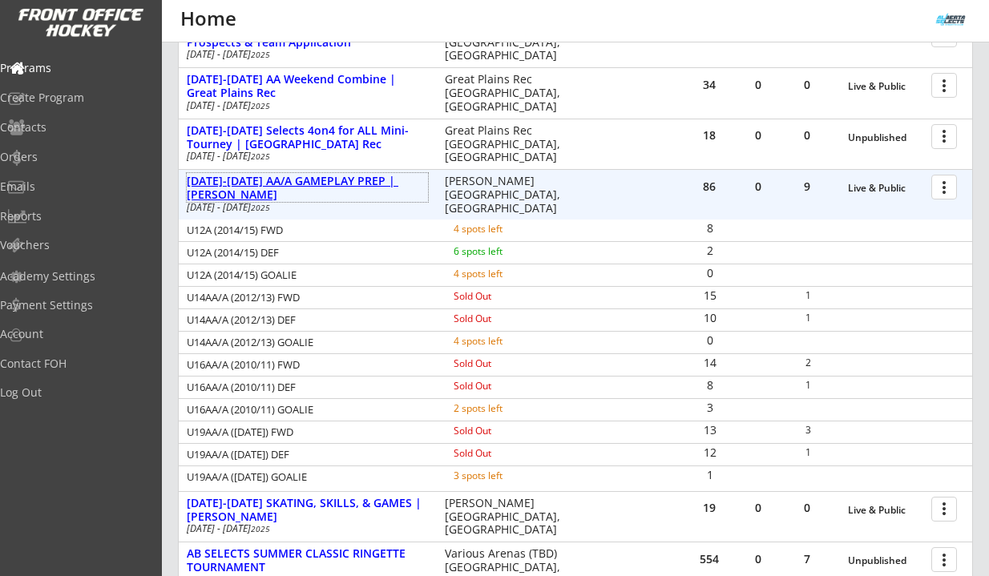
click at [375, 182] on div "AUG 18-21 AA/A GAMEPLAY PREP | Jimmie Condon" at bounding box center [307, 188] width 241 height 27
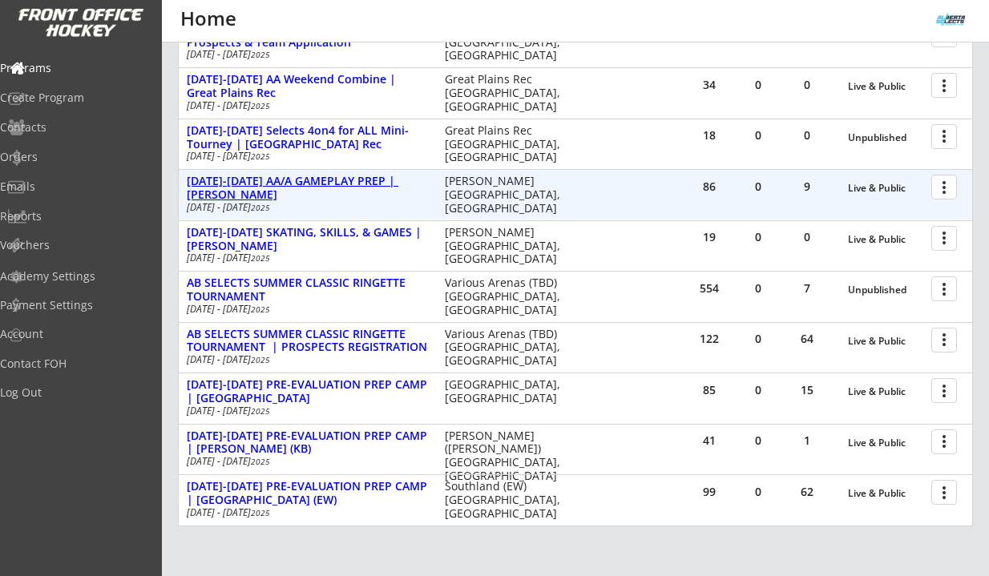
click at [352, 189] on div "AUG 18-21 AA/A GAMEPLAY PREP | Jimmie Condon" at bounding box center [307, 188] width 241 height 27
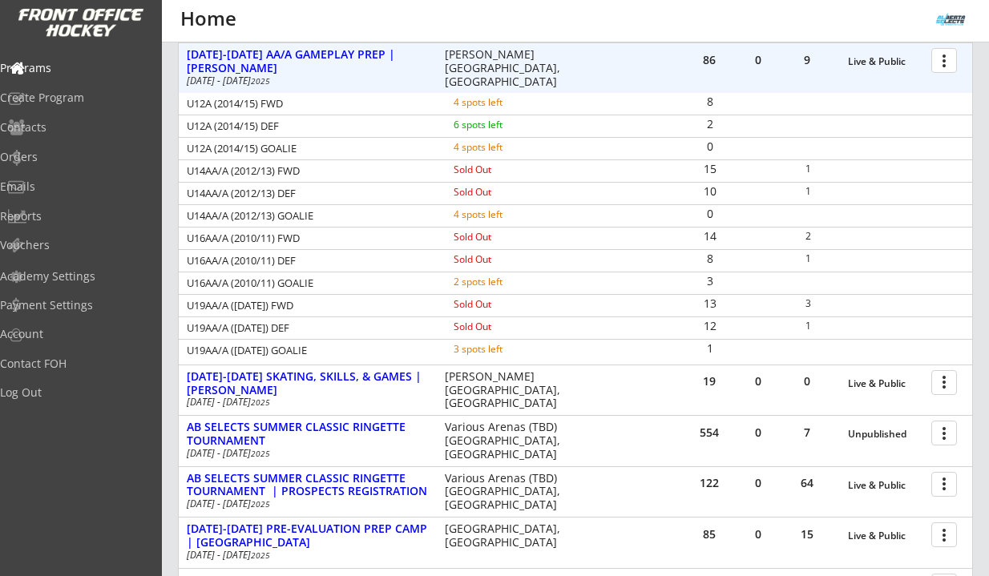
scroll to position [487, 0]
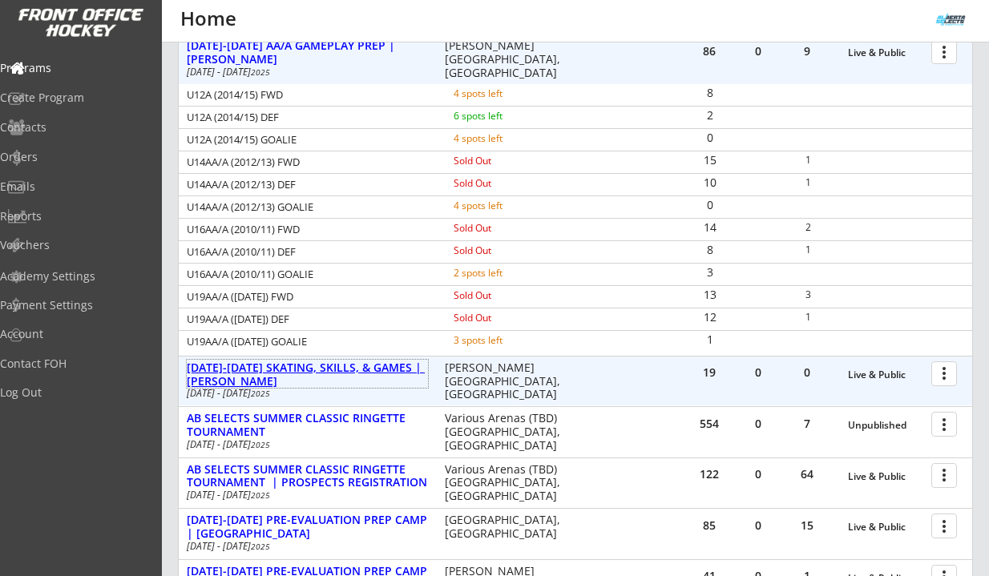
click at [390, 378] on div "[DATE]-[DATE] SKATING, SKILLS, & GAMES | [PERSON_NAME]" at bounding box center [307, 375] width 241 height 27
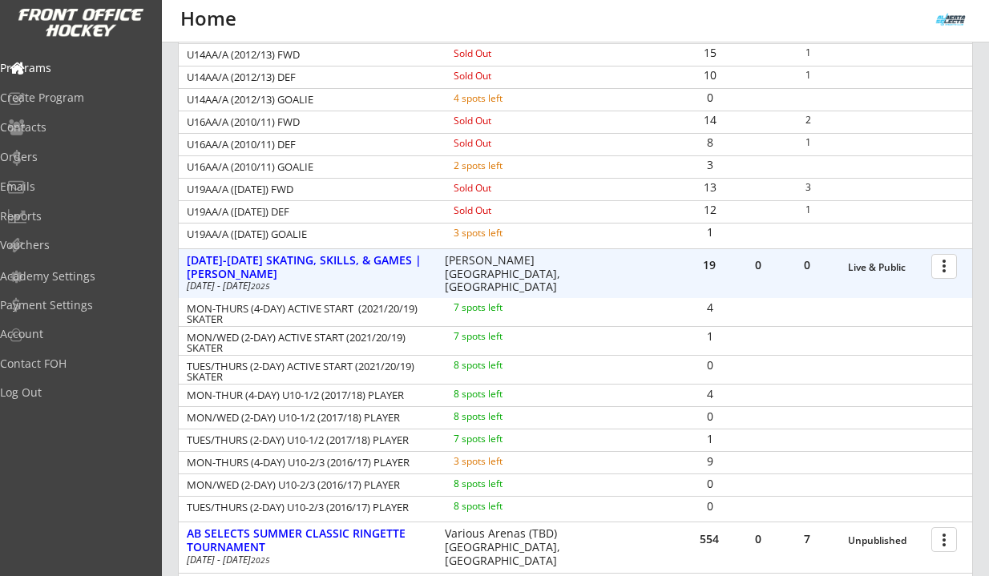
scroll to position [600, 0]
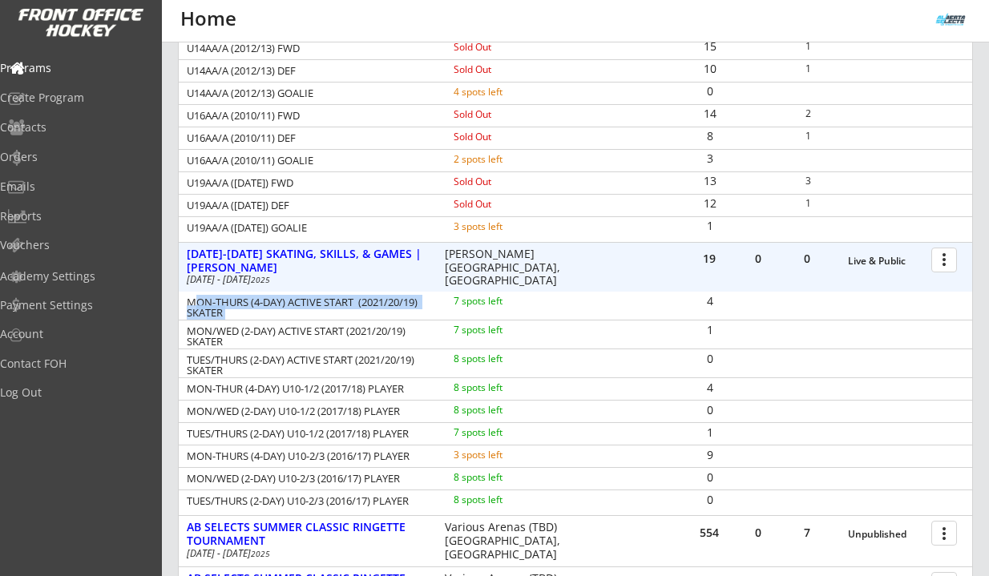
drag, startPoint x: 192, startPoint y: 305, endPoint x: 516, endPoint y: 312, distance: 324.0
click at [516, 312] on div "MON-THURS (4-DAY) ACTIVE START (2021/20/19) SKATER 7 spots left" at bounding box center [382, 308] width 406 height 24
drag, startPoint x: 192, startPoint y: 390, endPoint x: 440, endPoint y: 396, distance: 247.8
click at [440, 397] on div "MON-THUR (4-DAY) U10-1/2 (2017/18) PLAYER 8 spots left" at bounding box center [382, 390] width 406 height 16
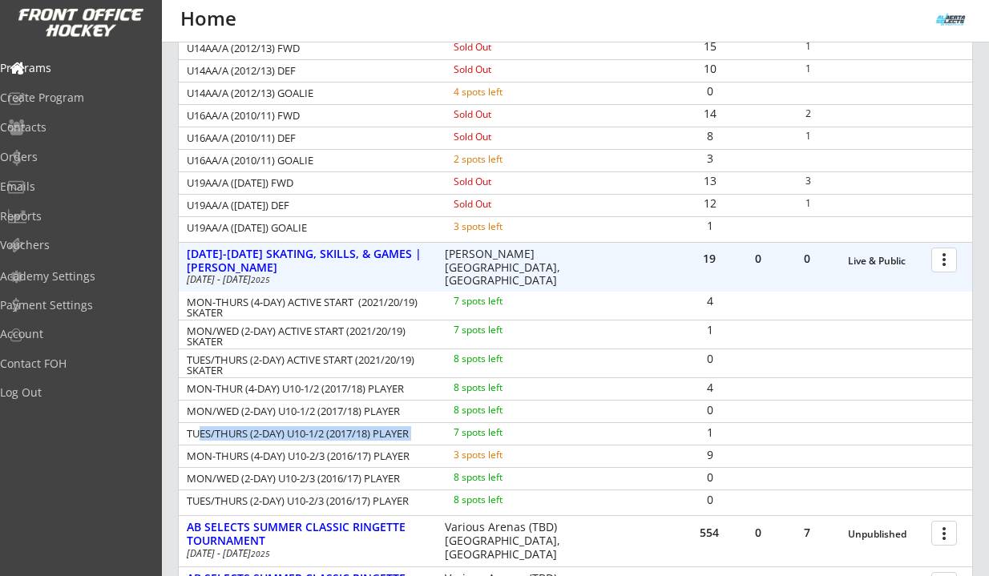
drag, startPoint x: 192, startPoint y: 436, endPoint x: 447, endPoint y: 438, distance: 255.0
click at [447, 438] on div "TUES/THURS (2-DAY) U10-1/2 (2017/18) PLAYER 7 spots left" at bounding box center [382, 435] width 406 height 16
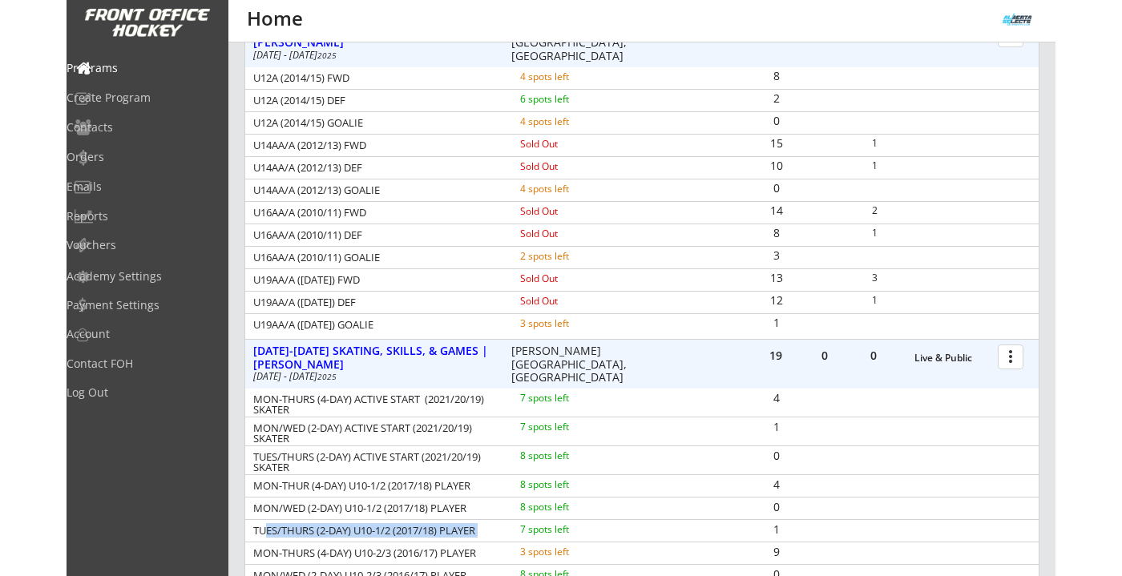
scroll to position [420, 0]
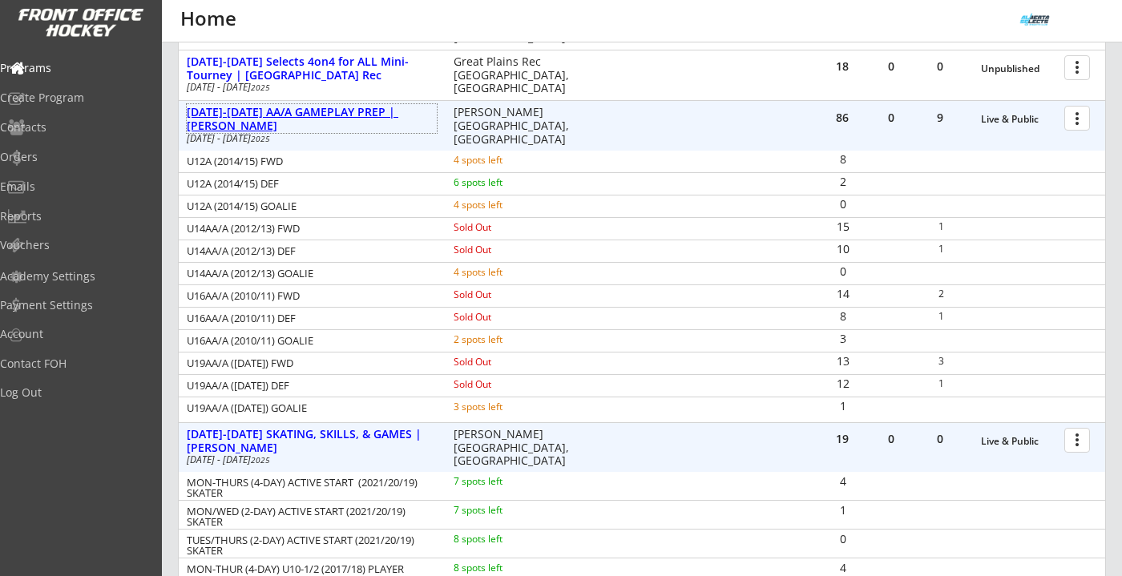
click at [287, 106] on div "[DATE]-[DATE] AA/A GAMEPLAY PREP | [PERSON_NAME]" at bounding box center [312, 119] width 250 height 27
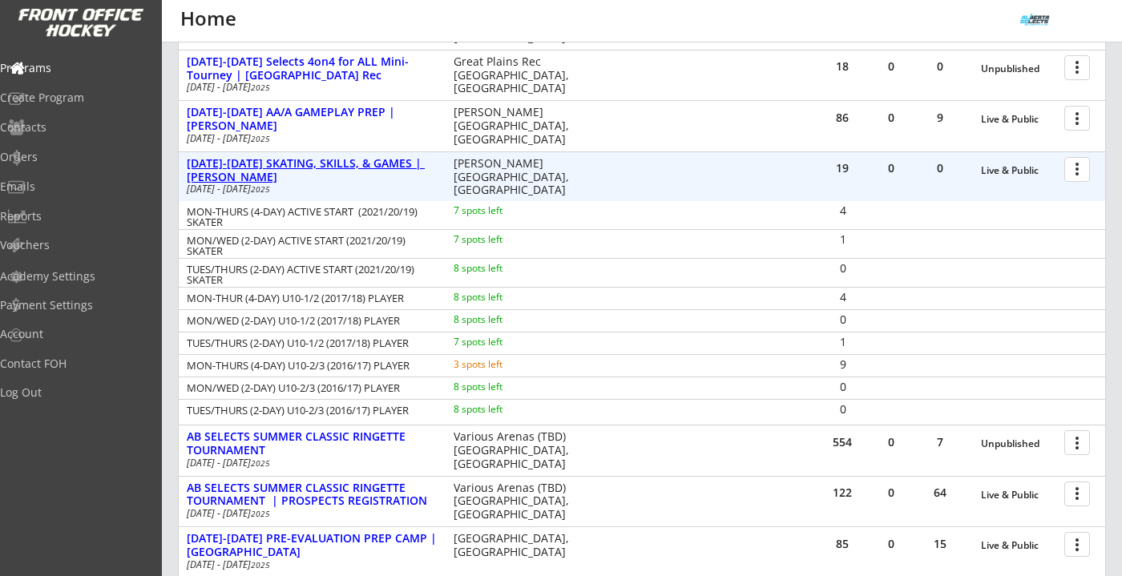
click at [303, 162] on div "[DATE]-[DATE] SKATING, SKILLS, & GAMES | [PERSON_NAME]" at bounding box center [312, 170] width 250 height 27
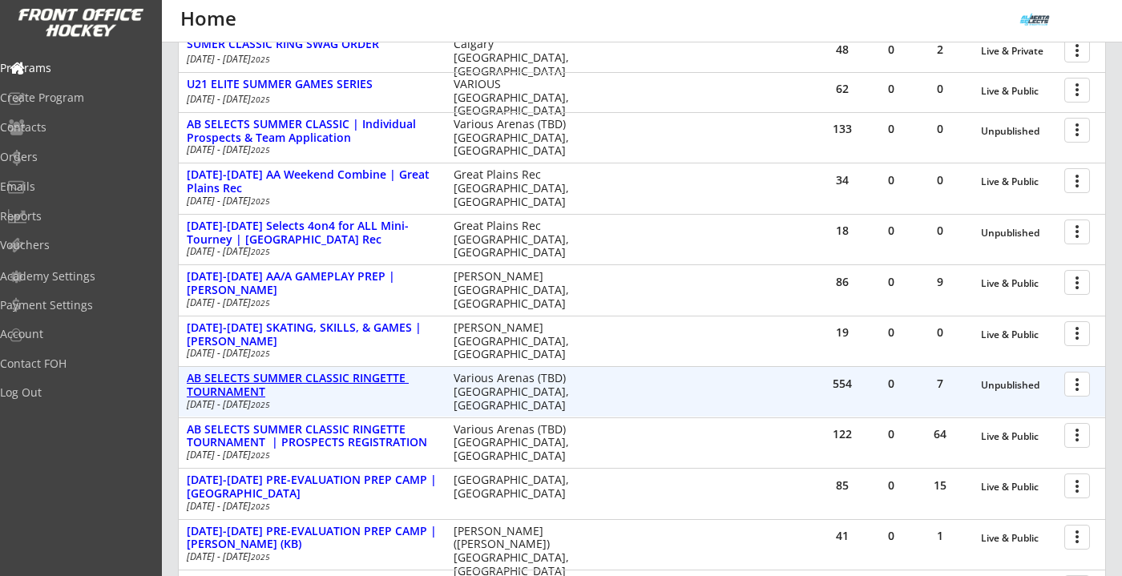
scroll to position [0, 0]
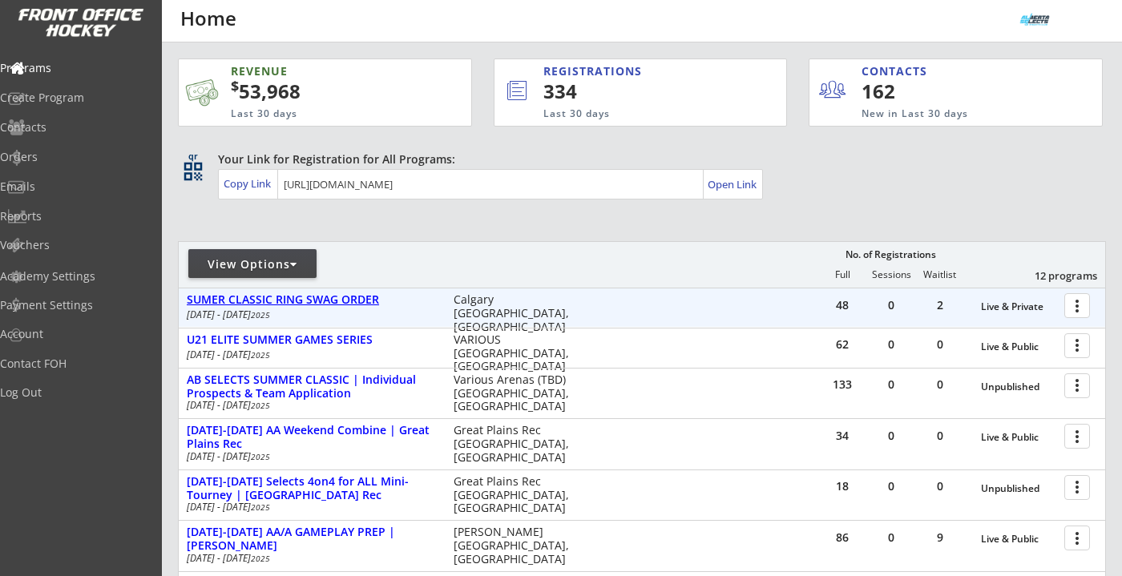
click at [321, 302] on div "SUMER CLASSIC RING SWAG ORDER" at bounding box center [312, 300] width 250 height 14
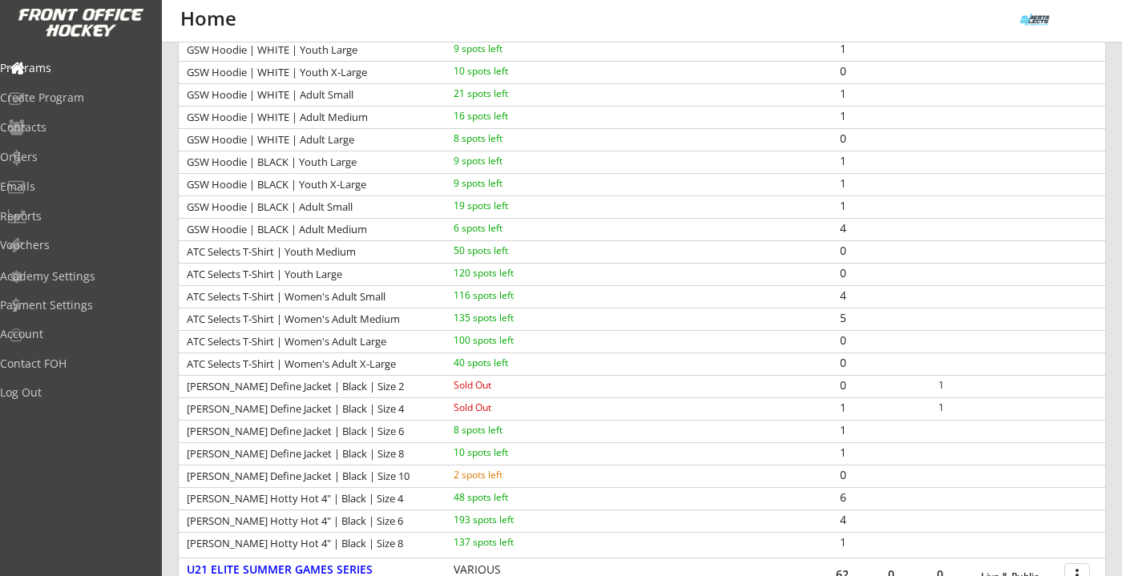
scroll to position [382, 0]
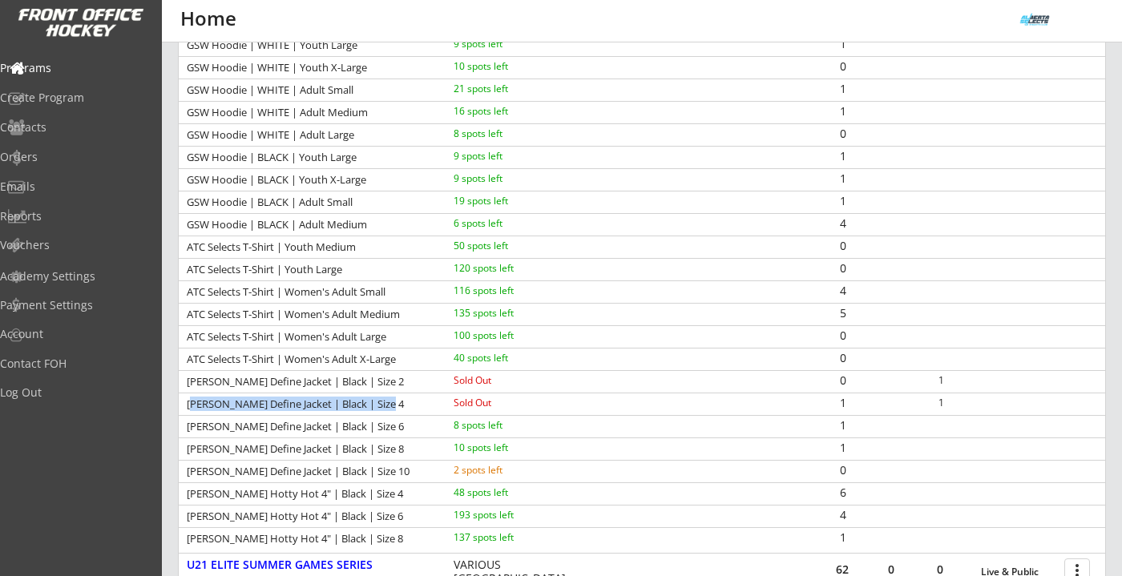
drag, startPoint x: 191, startPoint y: 403, endPoint x: 427, endPoint y: 410, distance: 236.6
click at [427, 410] on div "LULU LEMON Define Jacket | Black | Size 4" at bounding box center [309, 405] width 245 height 13
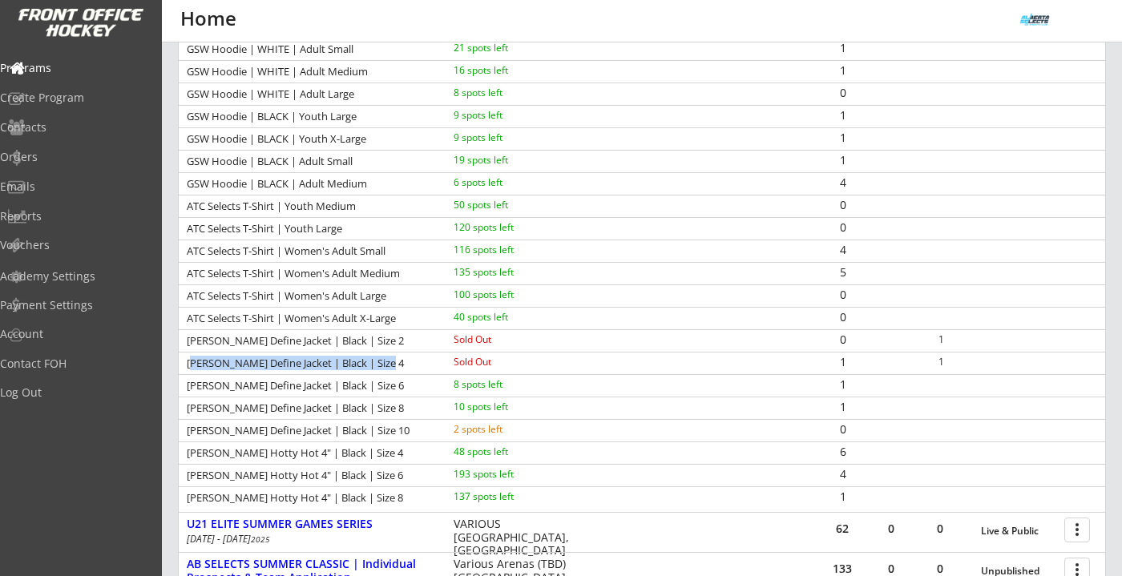
scroll to position [425, 0]
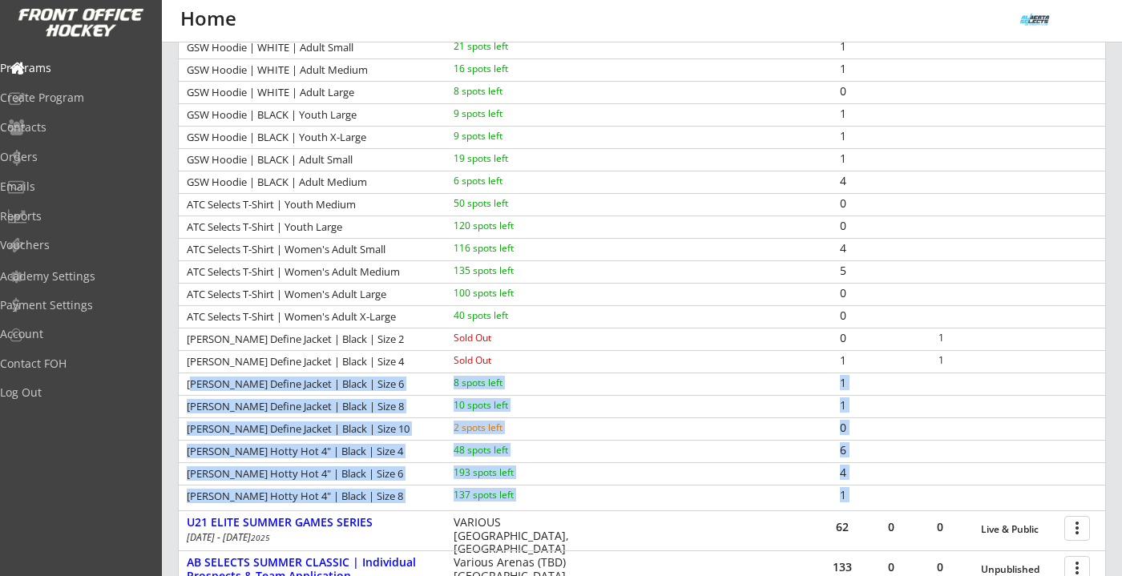
drag, startPoint x: 190, startPoint y: 385, endPoint x: 744, endPoint y: 489, distance: 563.7
click at [744, 489] on div "LULU LEMON Love Crew | Black | Size 2 10 spots left 0 LULU LEMON Love Crew | Bl…" at bounding box center [642, 204] width 927 height 605
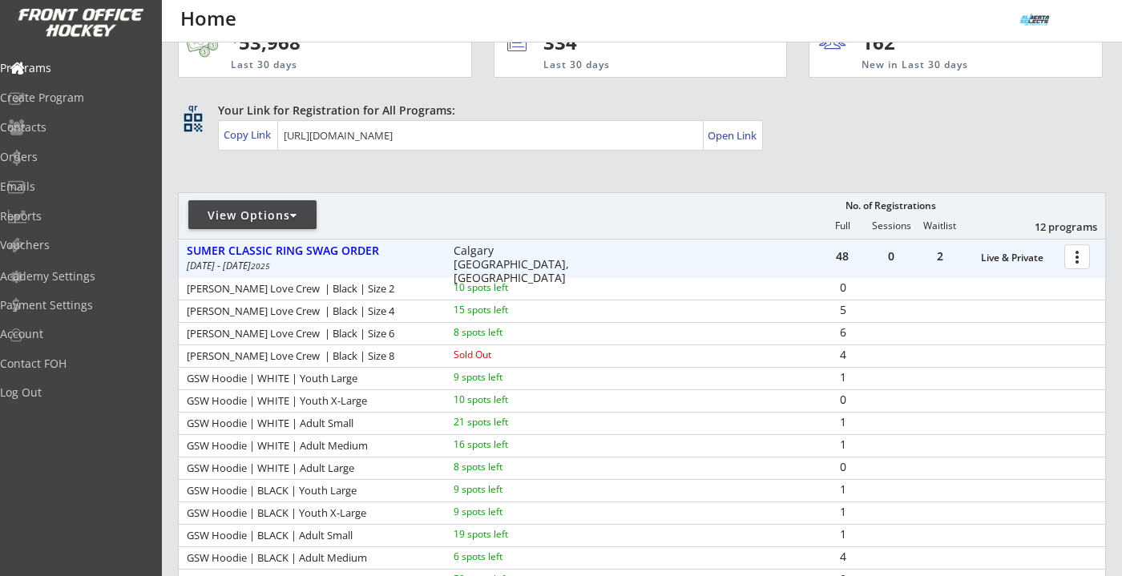
scroll to position [0, 0]
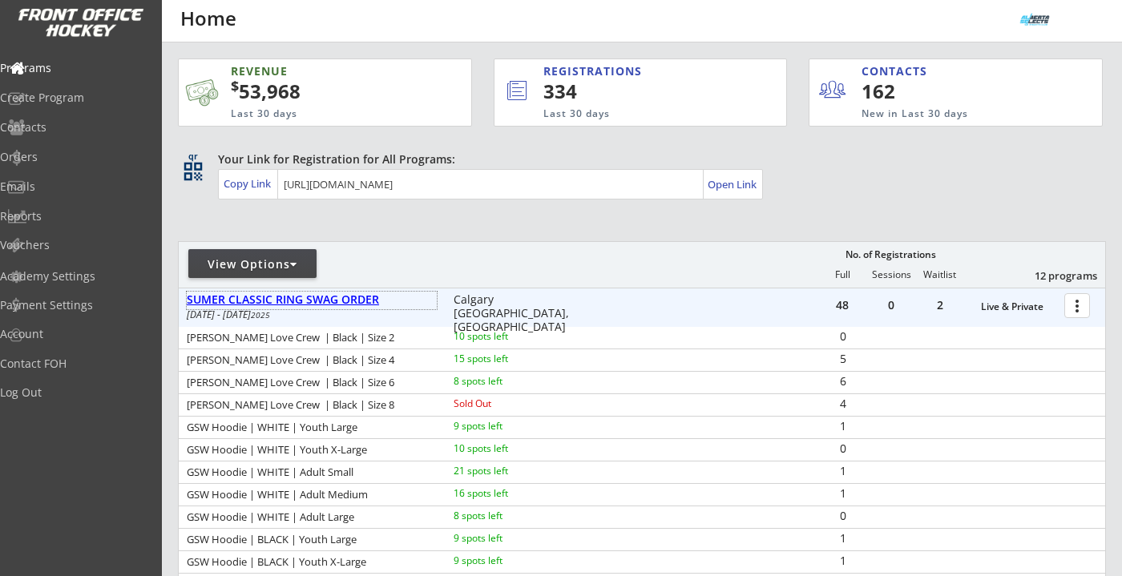
click at [354, 301] on div "SUMER CLASSIC RING SWAG ORDER" at bounding box center [312, 300] width 250 height 14
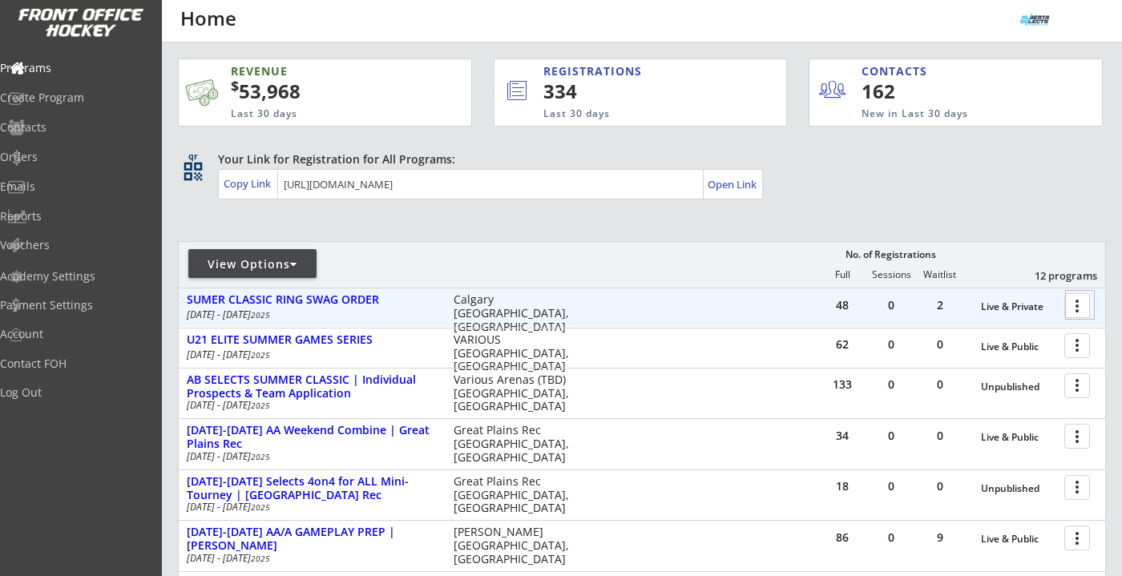
click at [989, 303] on div at bounding box center [1080, 305] width 28 height 28
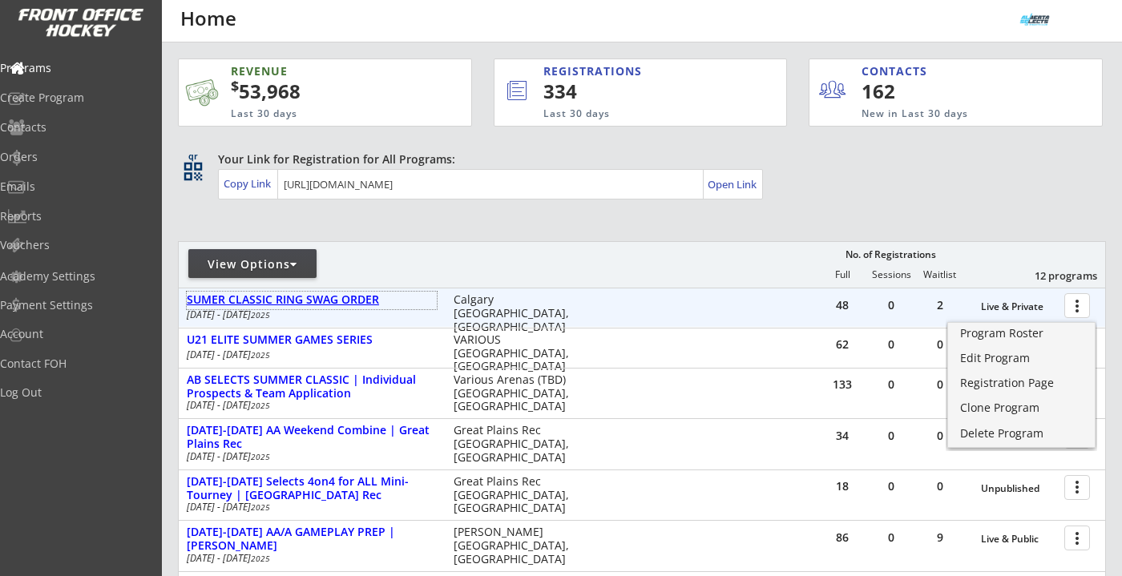
click at [362, 302] on div "SUMER CLASSIC RING SWAG ORDER" at bounding box center [312, 300] width 250 height 14
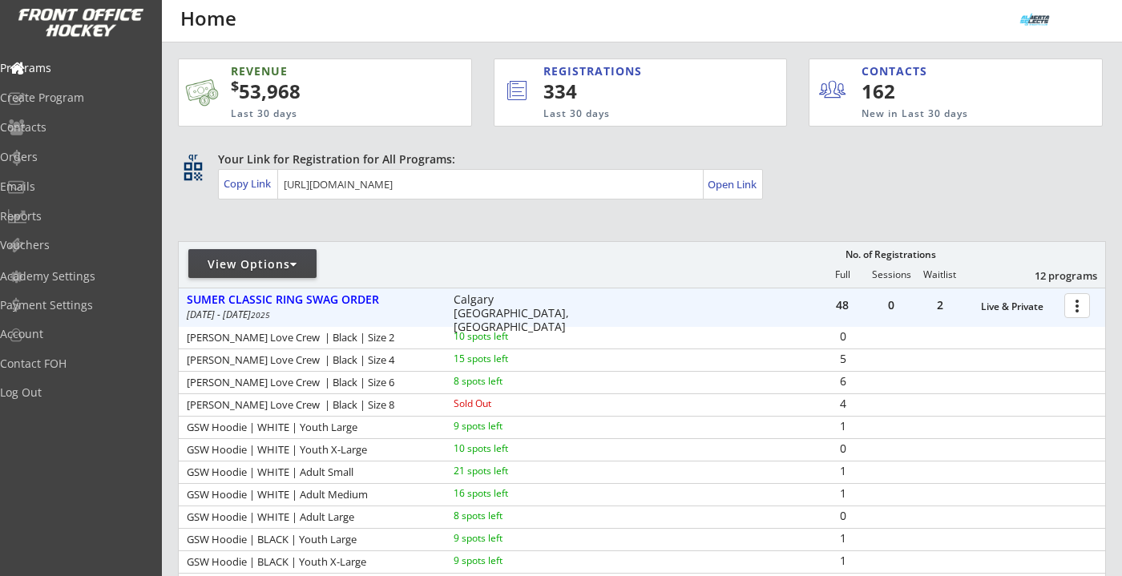
click at [989, 305] on div at bounding box center [1080, 305] width 28 height 28
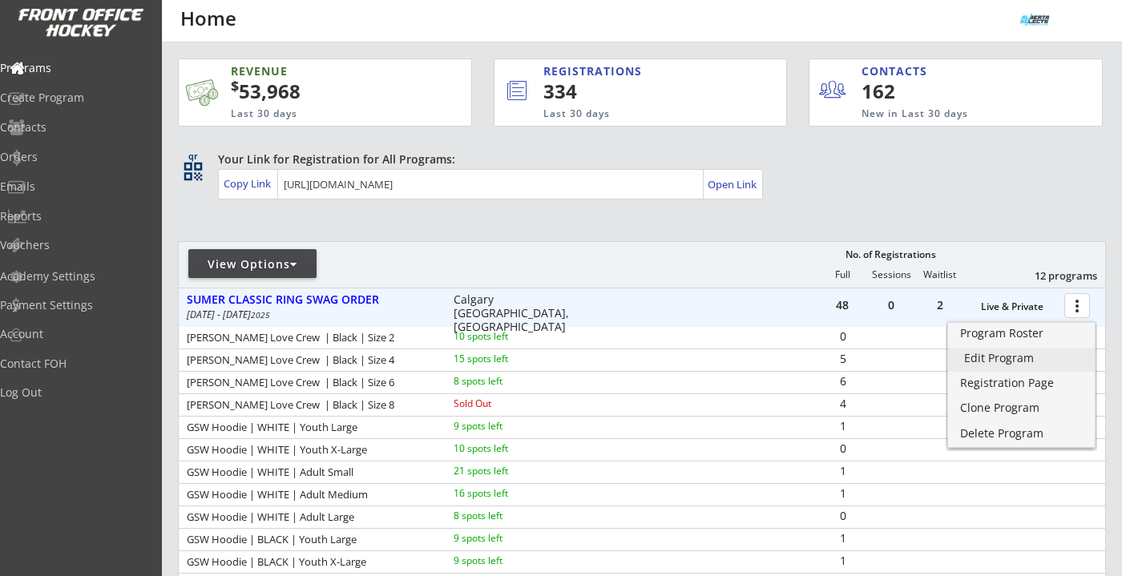
click at [989, 358] on div "Edit Program" at bounding box center [1021, 358] width 115 height 11
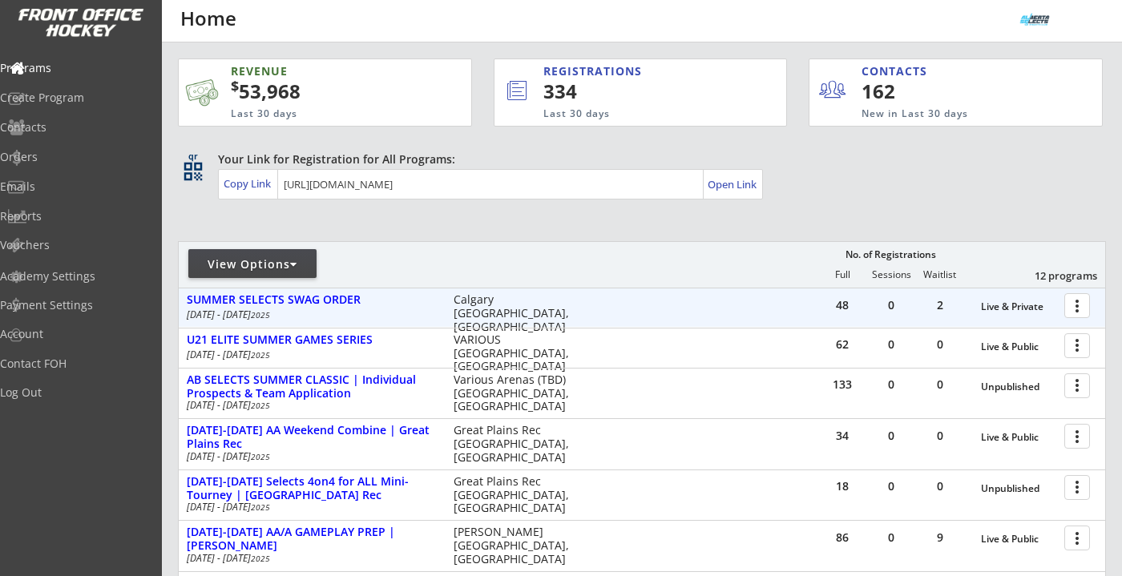
click at [1070, 305] on div at bounding box center [1080, 305] width 28 height 28
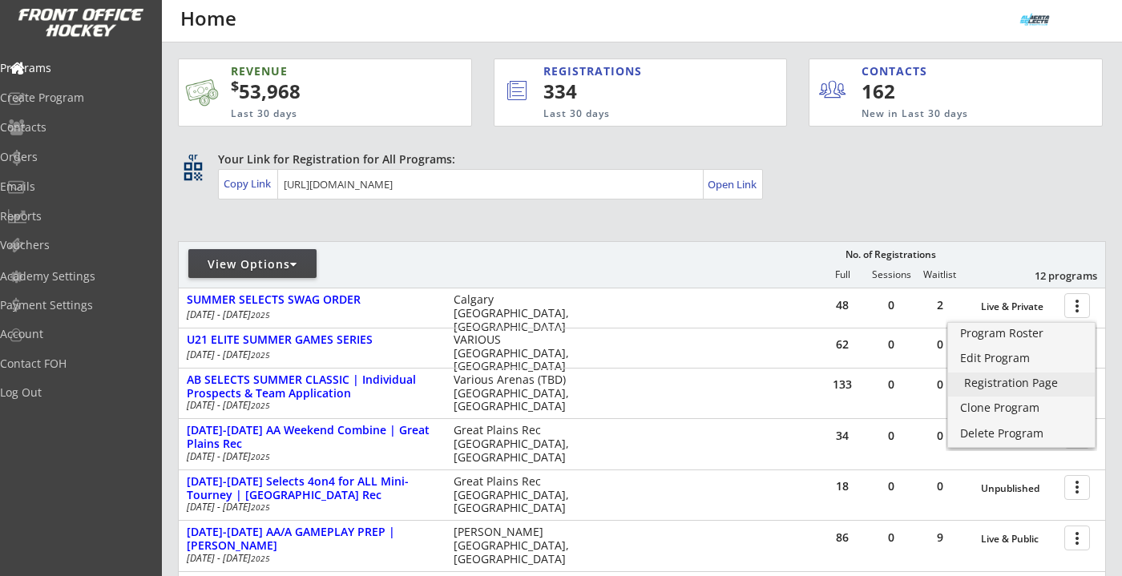
click at [1024, 380] on div "Registration Page" at bounding box center [1021, 383] width 115 height 11
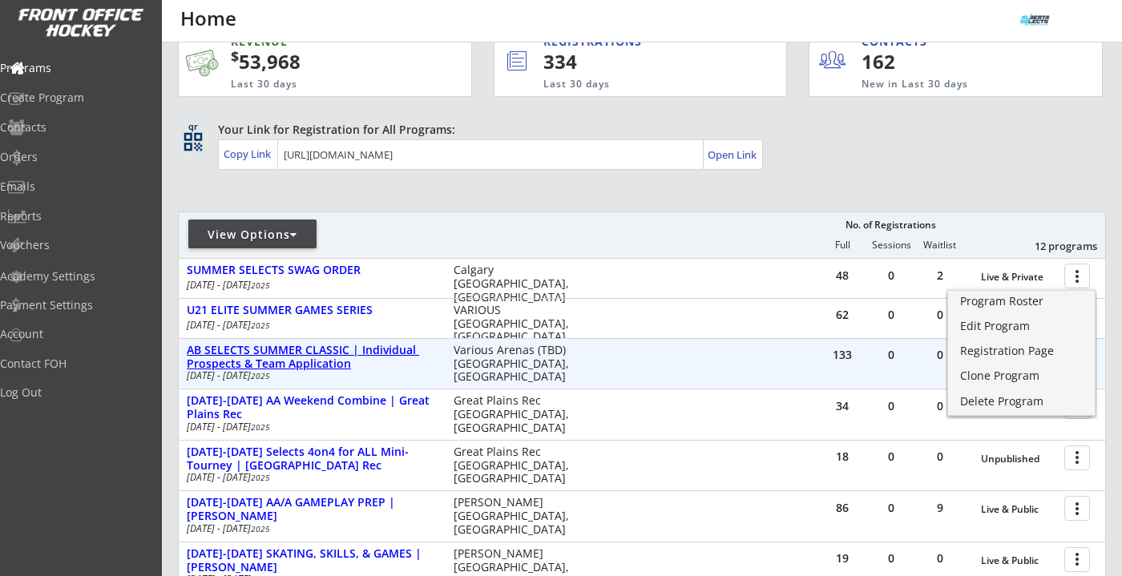
scroll to position [32, 0]
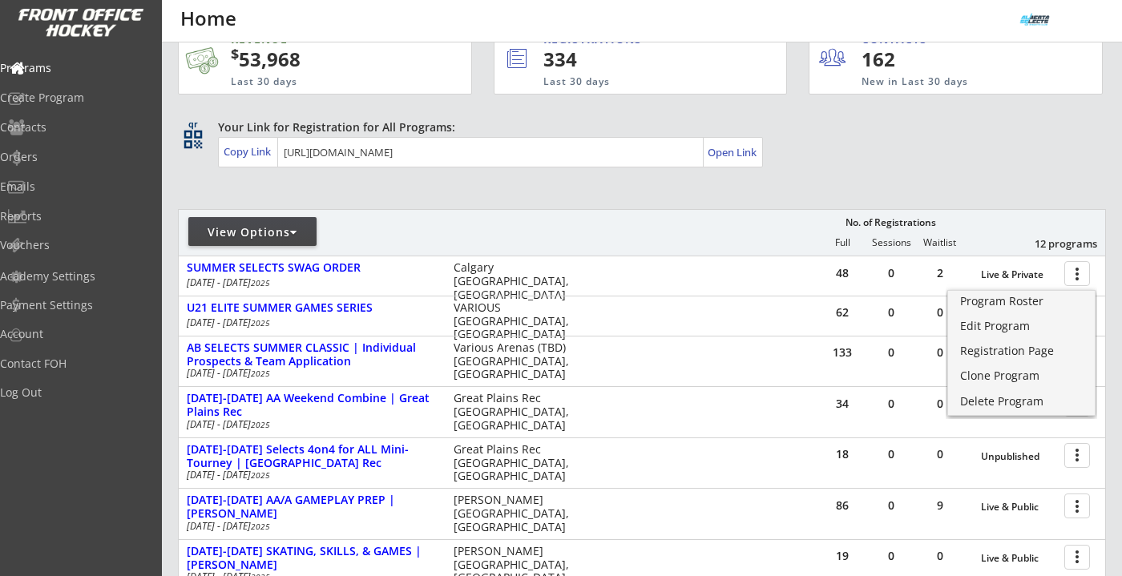
click at [825, 168] on div "qr qr_code Your Link for Registration for All Programs: Copy Link Open Link" at bounding box center [642, 144] width 928 height 51
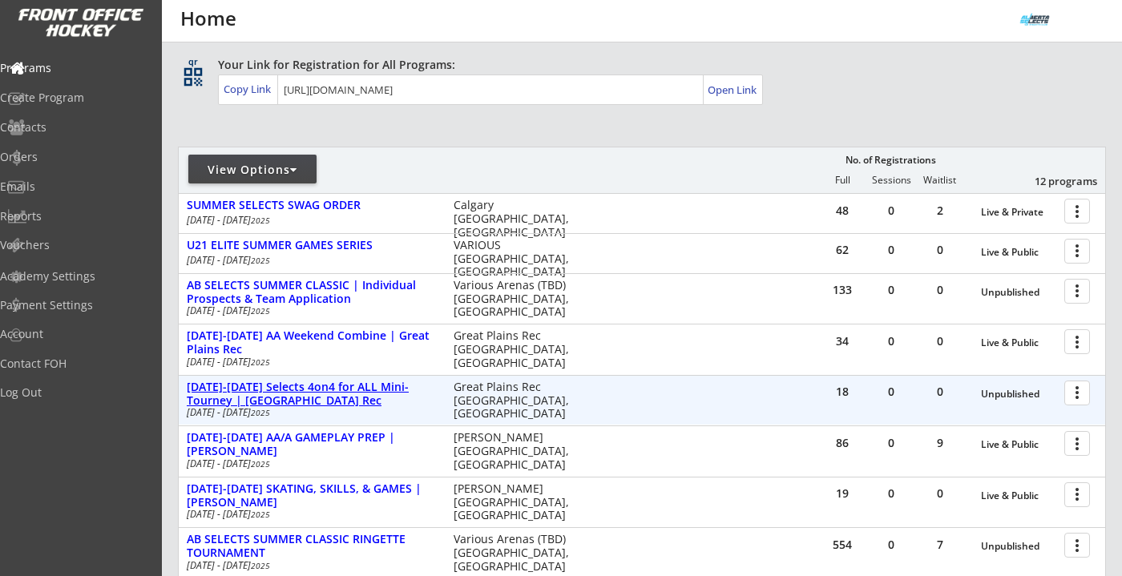
scroll to position [97, 0]
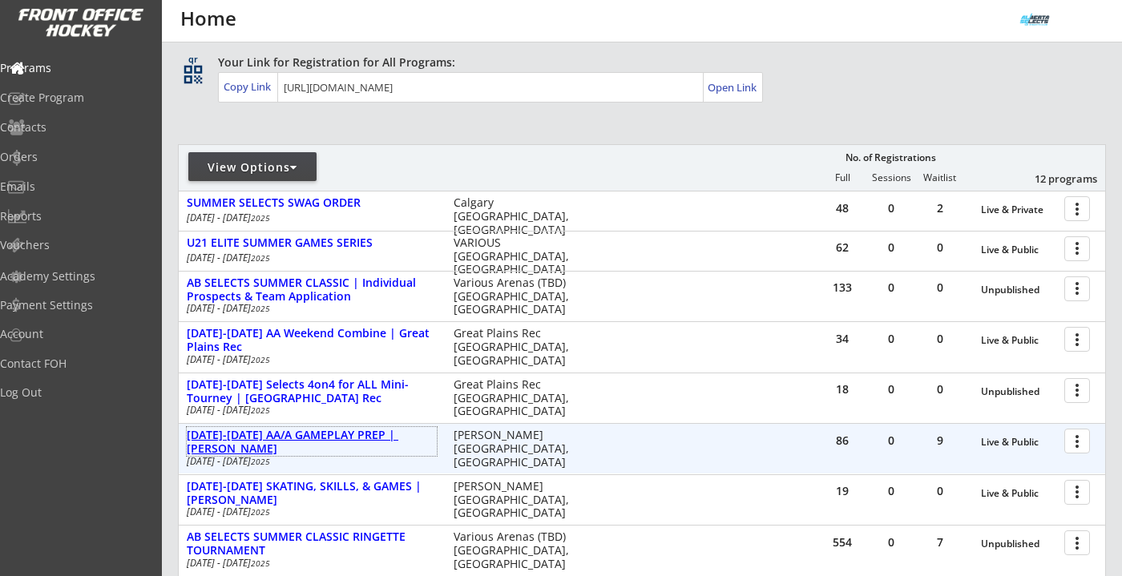
click at [321, 435] on div "AUG 18-21 AA/A GAMEPLAY PREP | Jimmie Condon" at bounding box center [312, 442] width 250 height 27
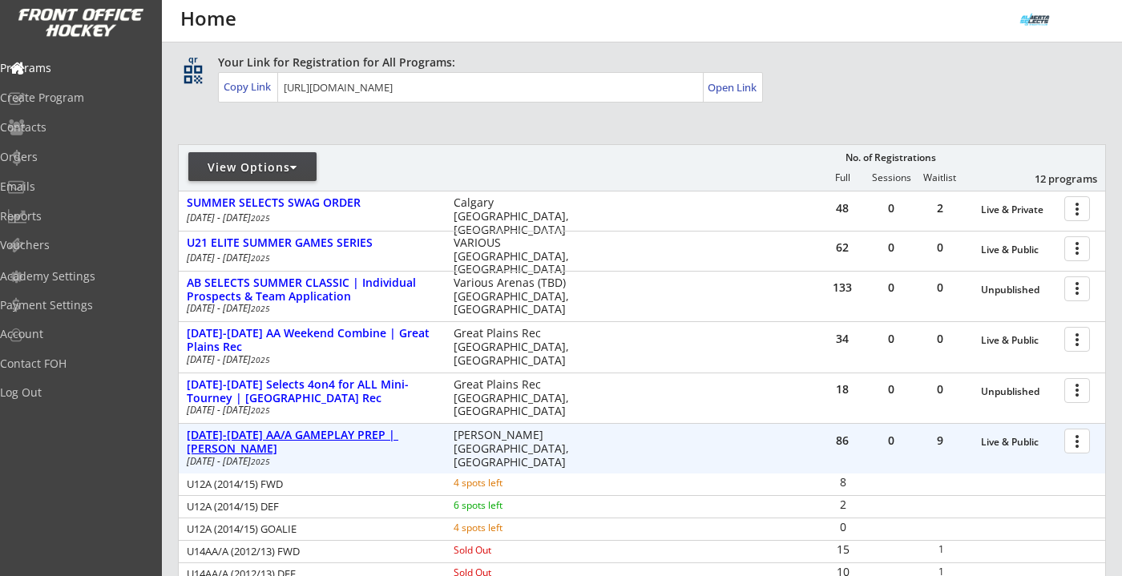
click at [321, 435] on div "AUG 18-21 AA/A GAMEPLAY PREP | Jimmie Condon" at bounding box center [312, 442] width 250 height 27
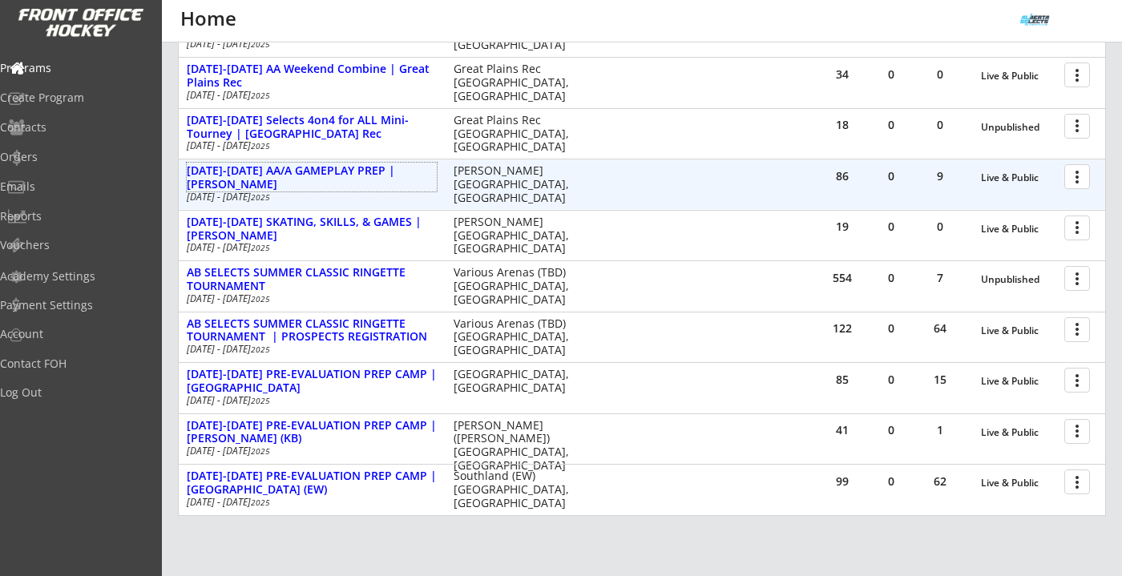
scroll to position [362, 0]
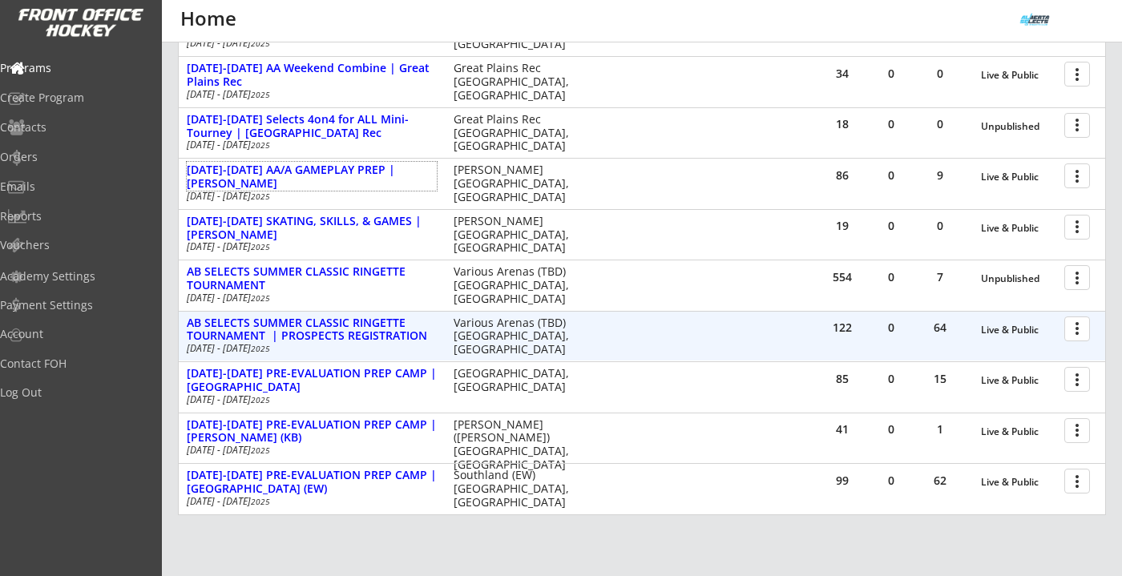
click at [1082, 333] on div at bounding box center [1080, 328] width 28 height 28
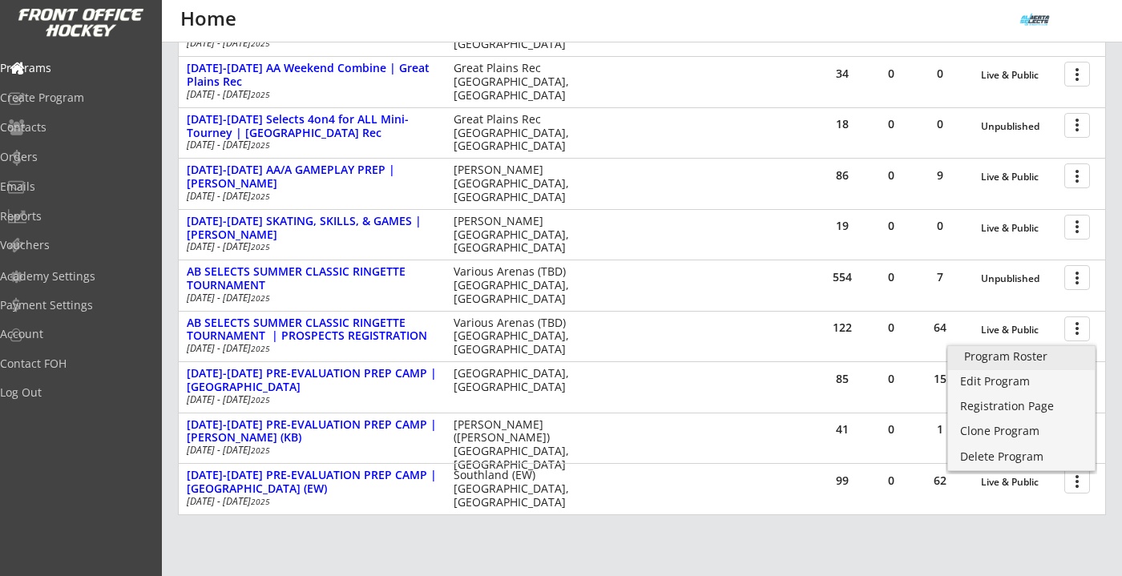
click at [1053, 350] on link "Program Roster" at bounding box center [1021, 358] width 147 height 24
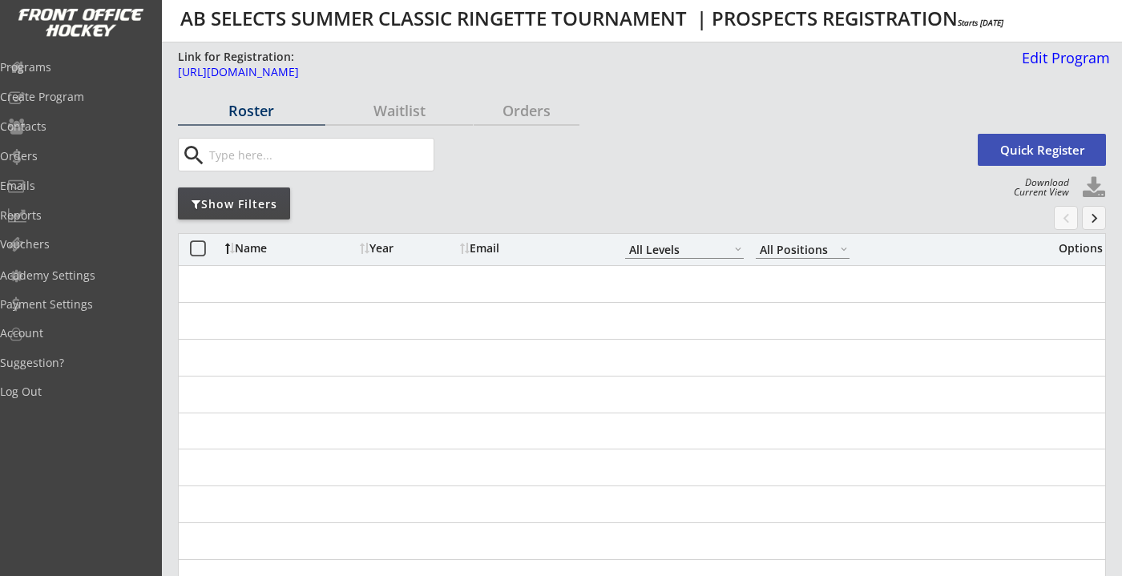
select select ""All Levels""
select select ""All Positions""
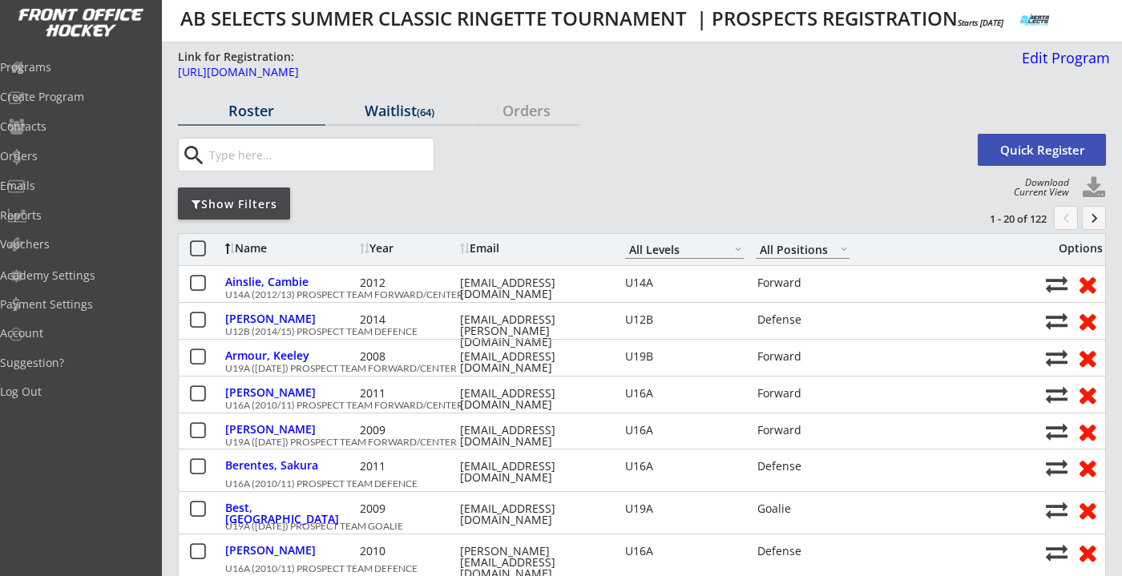
click at [404, 111] on div "Waitlist (64)" at bounding box center [400, 110] width 148 height 14
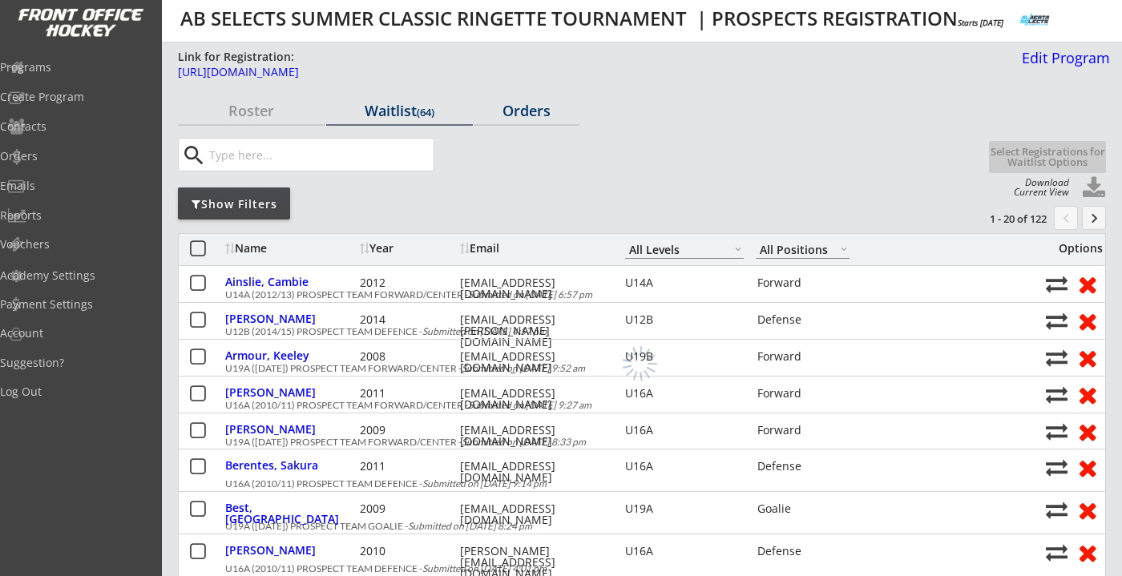
click at [528, 111] on div "Orders" at bounding box center [527, 110] width 106 height 14
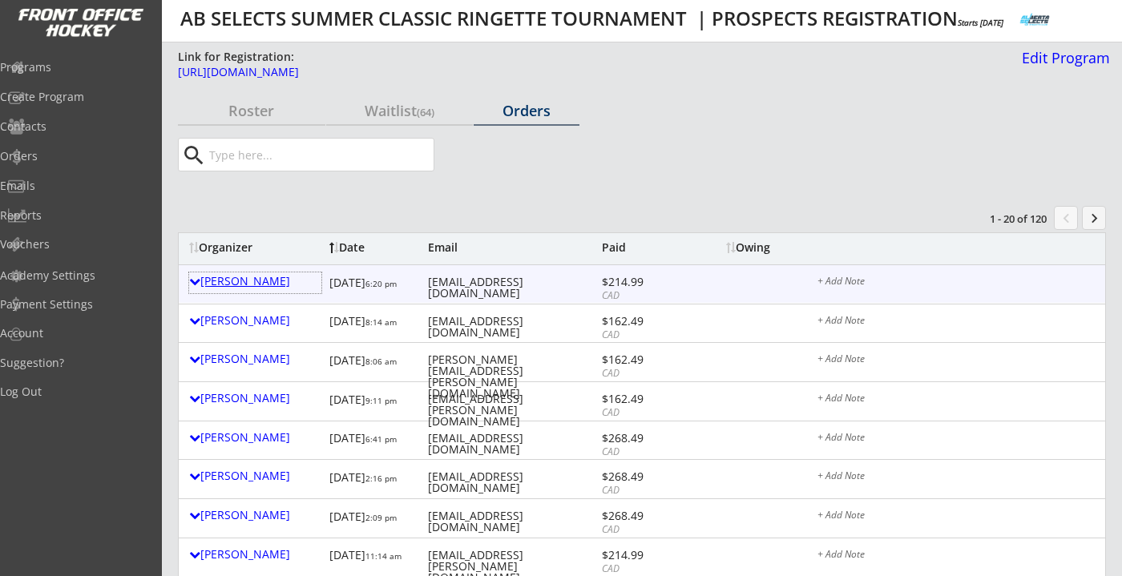
click at [253, 279] on div "[PERSON_NAME]" at bounding box center [255, 281] width 132 height 11
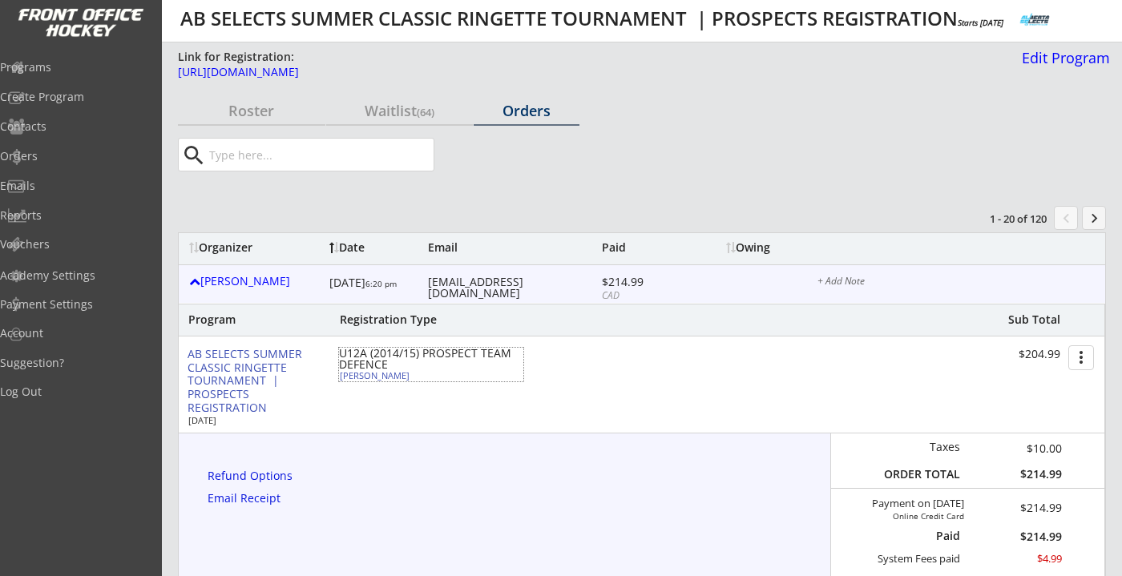
drag, startPoint x: 412, startPoint y: 377, endPoint x: 342, endPoint y: 377, distance: 70.6
click at [342, 377] on div "[PERSON_NAME]" at bounding box center [429, 375] width 179 height 9
select select ""Defense""
select select ""U12A""
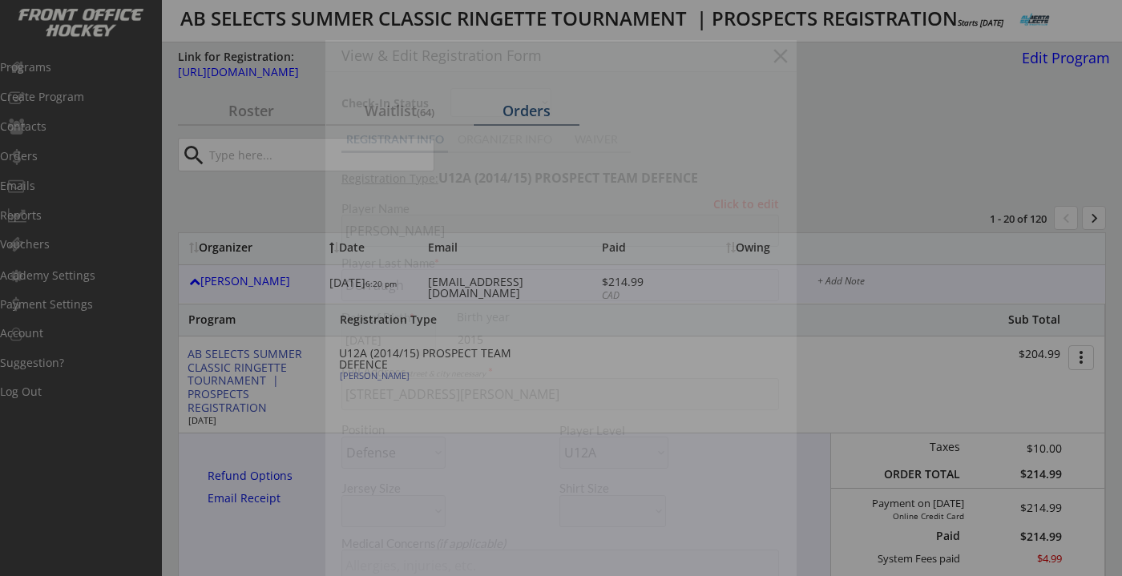
type input "[DEMOGRAPHIC_DATA]"
type input "NWR U10 step3"
type input "Yes"
type input "None"
select select ""Yes""
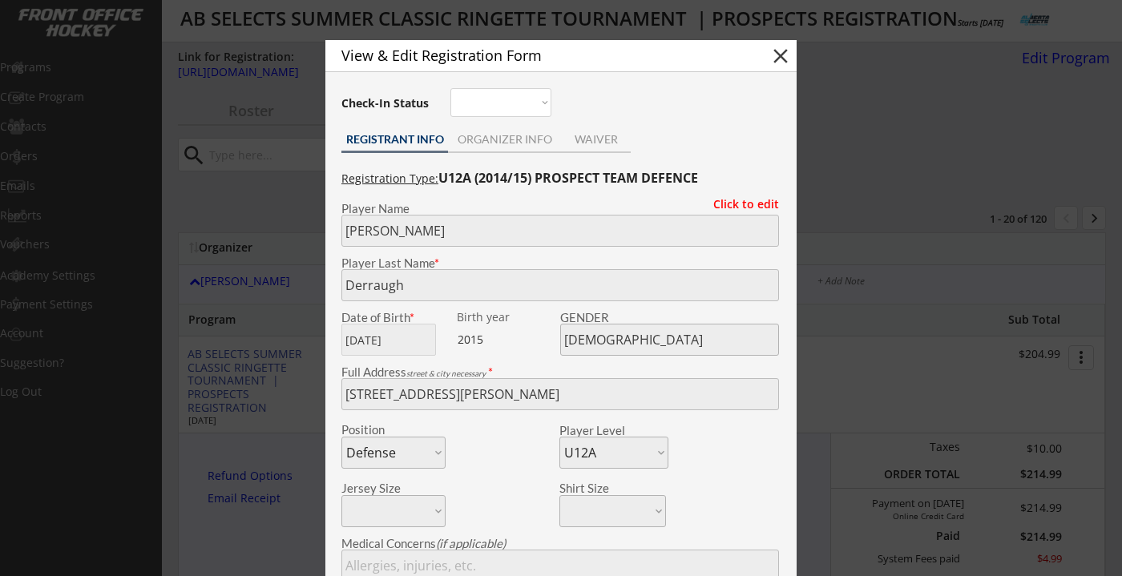
copy div "Brodie Derraugh"
click at [786, 55] on button "close" at bounding box center [781, 56] width 24 height 24
select select ""PLACEHOLDER_1427118222253""
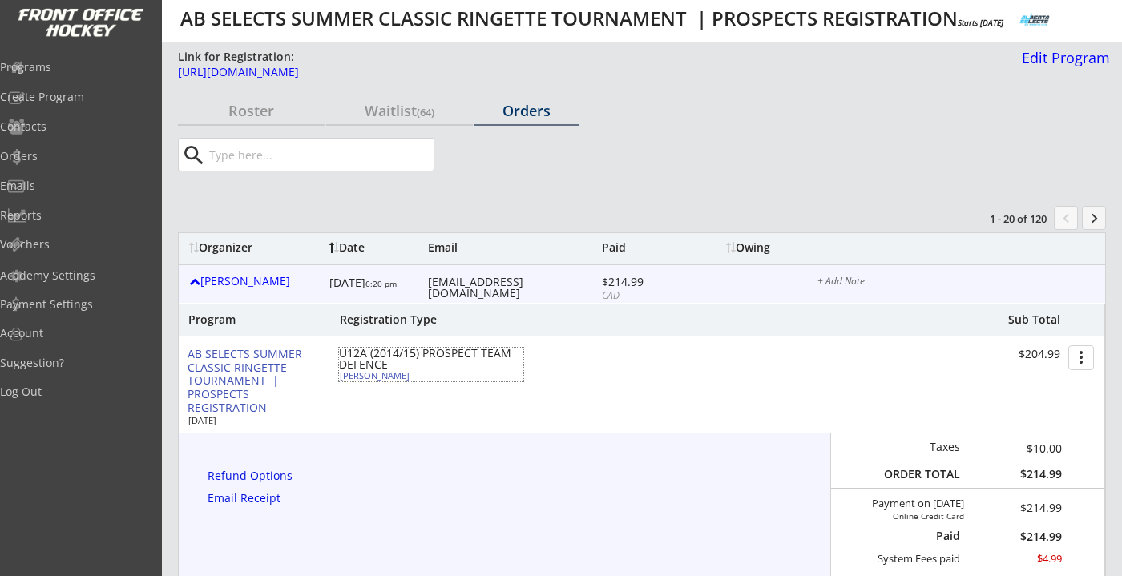
click at [393, 374] on div "Brodie Derraugh" at bounding box center [429, 375] width 179 height 9
type input "Brodie"
type input "Derraugh"
type input "04/28/2015"
type input "FEMALE"
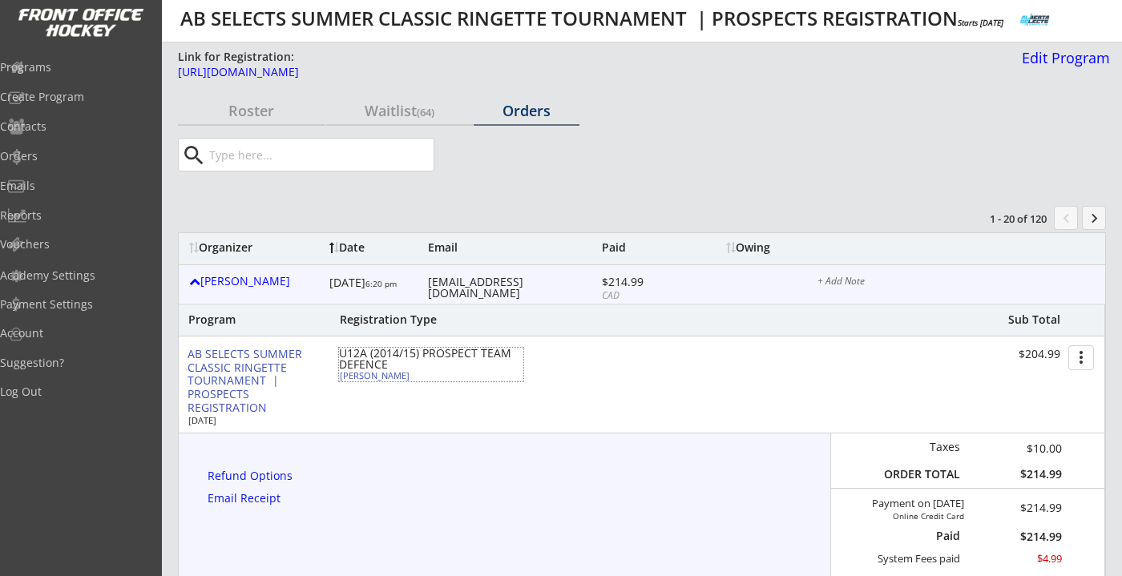
type input "5016 Benson Rd NW, Calgary, AB T2L 1S1, Canada"
select select ""Defense""
select select ""U12A""
type input "Kelly Derraugh"
type input "(403) 837-4411"
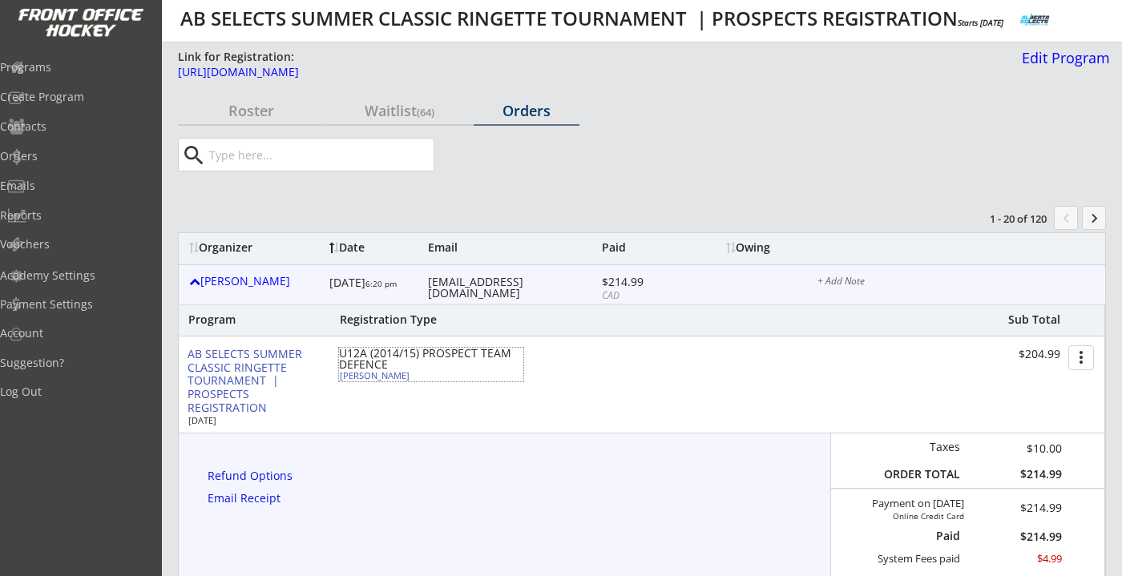
type input "NWR U10 step3"
type input "Yes"
select select ""Yes""
type input "None"
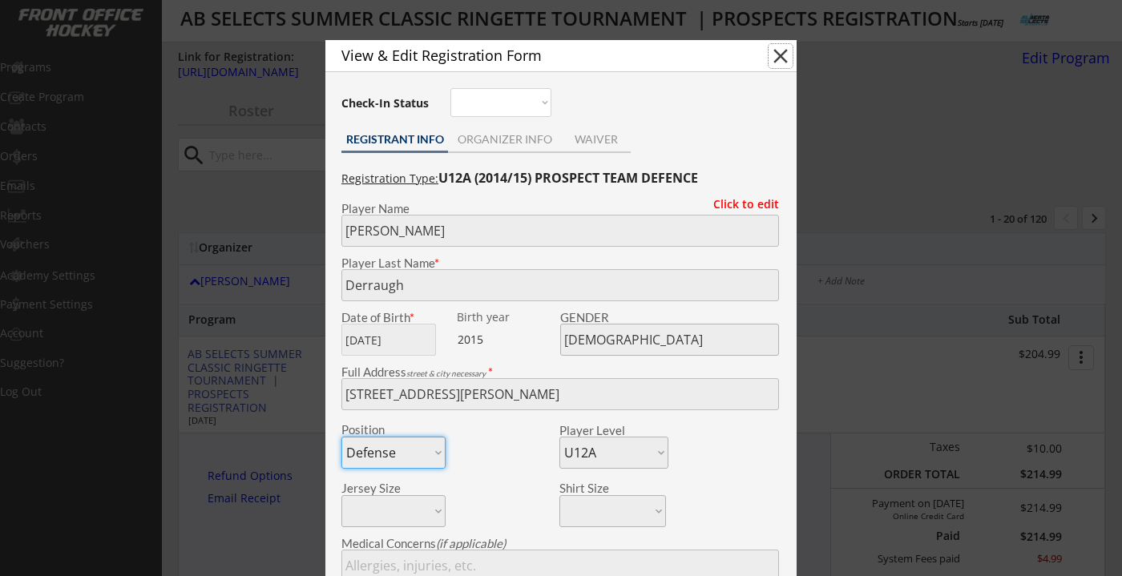
click at [778, 60] on button "close" at bounding box center [781, 56] width 24 height 24
select select ""PLACEHOLDER_1427118222253""
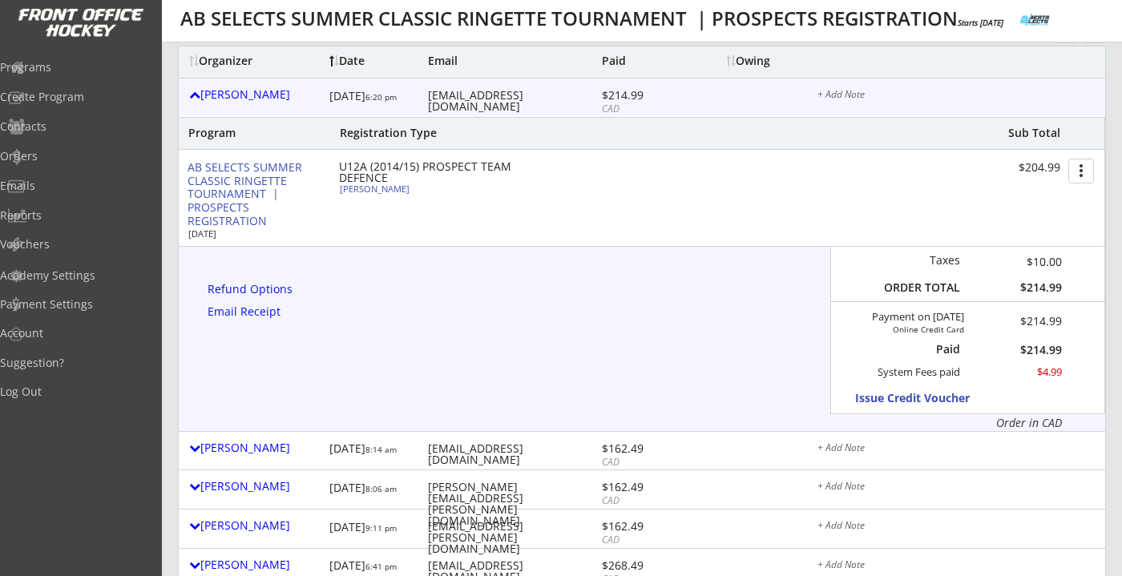
scroll to position [196, 0]
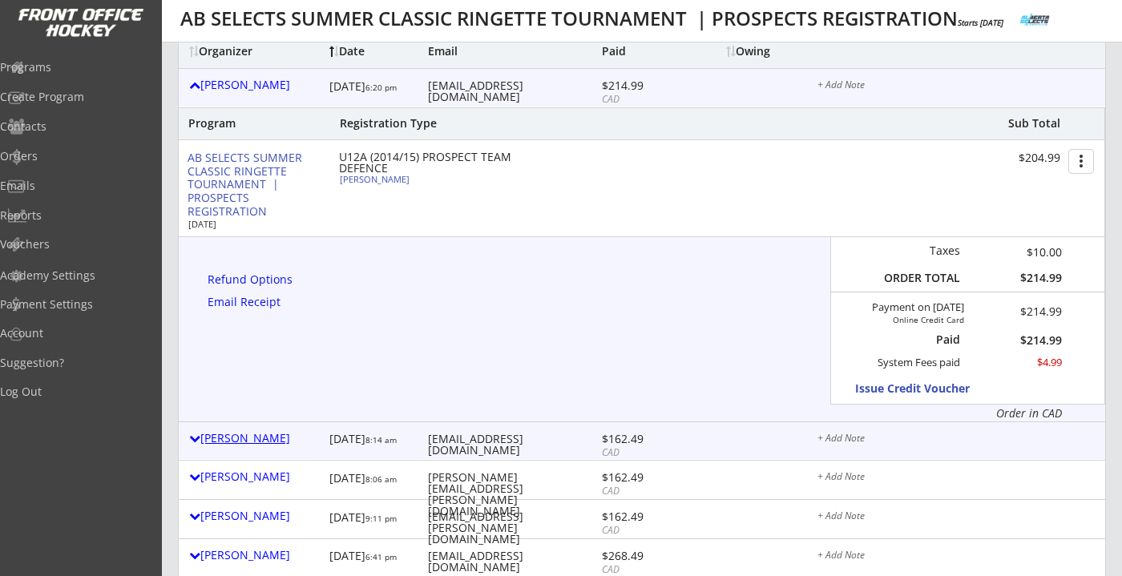
click at [248, 441] on div "Crystal Dekaban" at bounding box center [255, 438] width 132 height 11
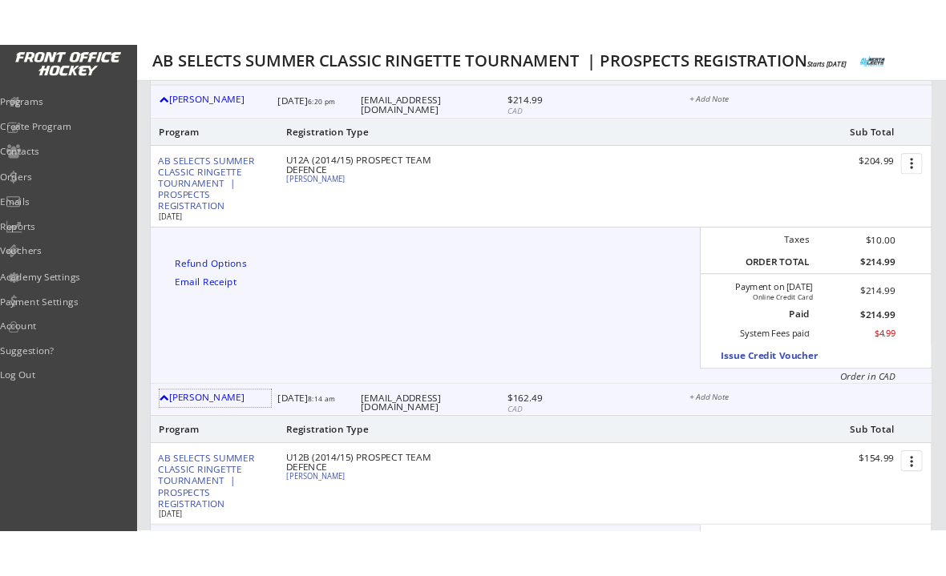
scroll to position [215, 0]
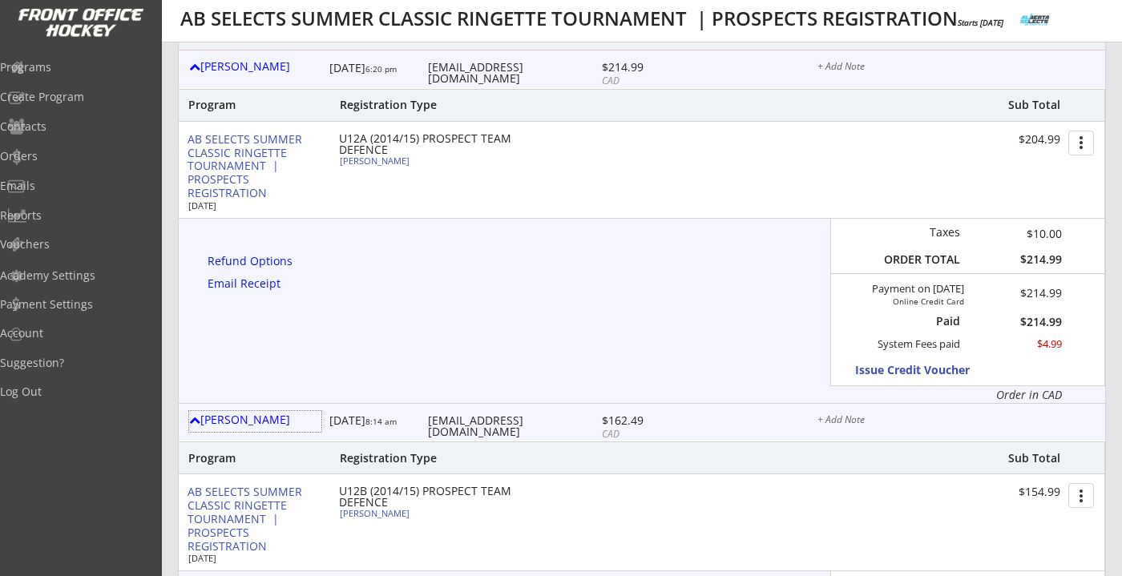
click at [469, 77] on div "Kelly Derraugh 8/15/25 6:20 pm kpruden4@gmail.com $214.99 CAD + Add Note" at bounding box center [642, 70] width 927 height 38
click at [469, 71] on div "kpruden4@gmail.com" at bounding box center [513, 73] width 170 height 22
copy div "kpruden4@gmail.com"
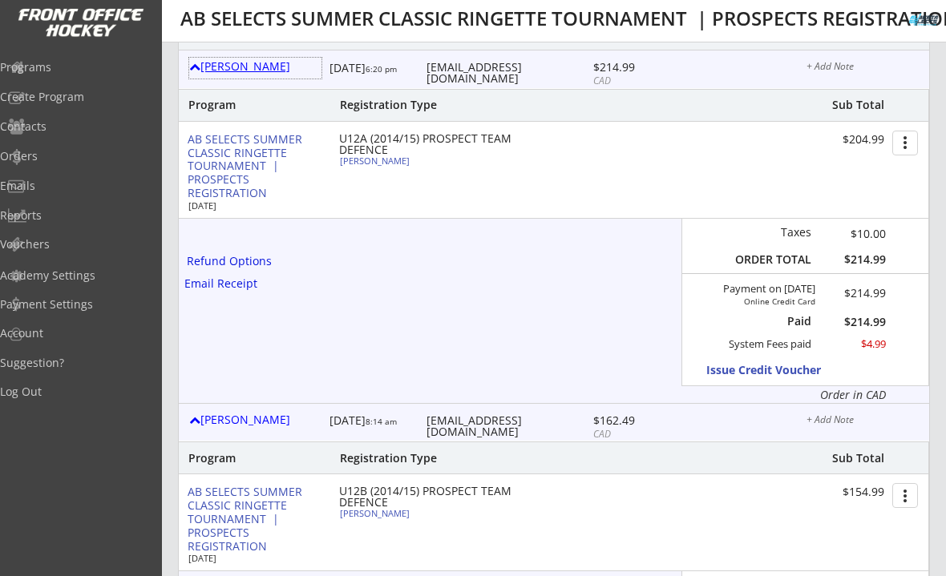
click at [216, 67] on div "Kelly Derraugh" at bounding box center [255, 66] width 132 height 11
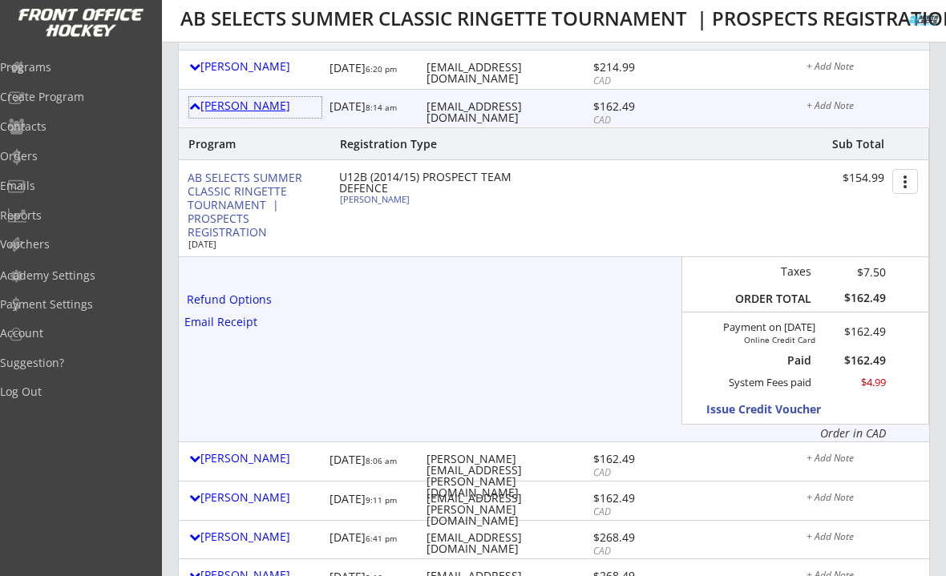
click at [270, 101] on div "Crystal Dekaban" at bounding box center [255, 105] width 132 height 11
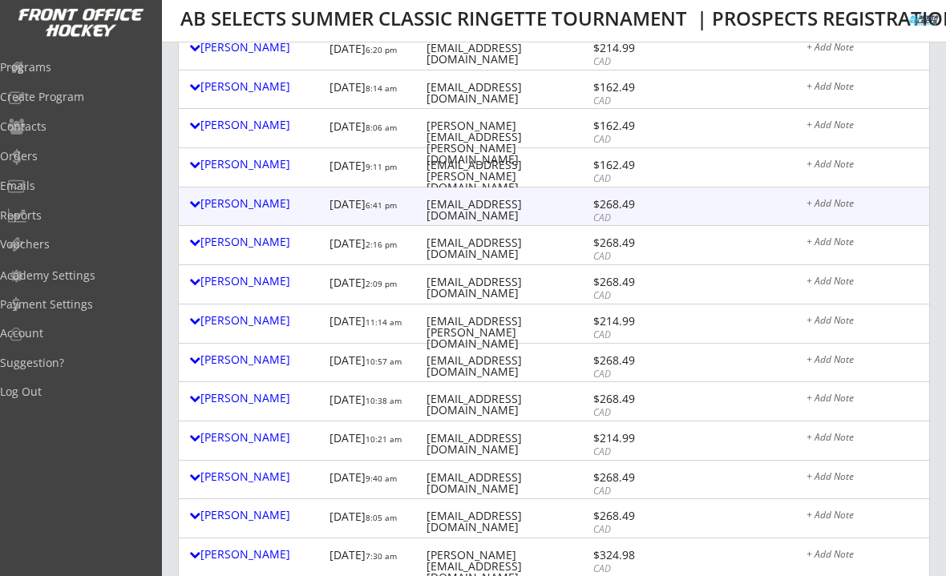
scroll to position [229, 0]
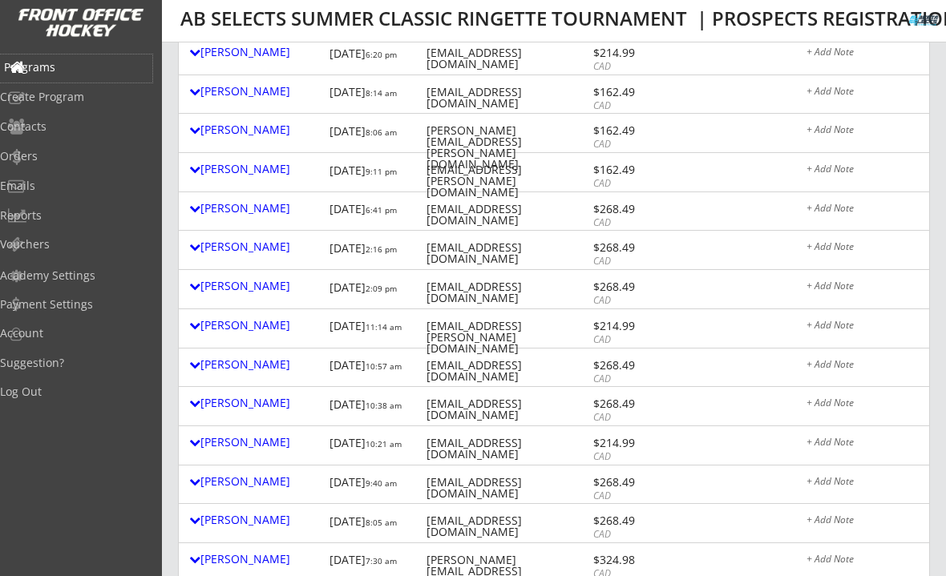
click at [59, 67] on div "Programs" at bounding box center [76, 67] width 144 height 11
